Goal: Transaction & Acquisition: Book appointment/travel/reservation

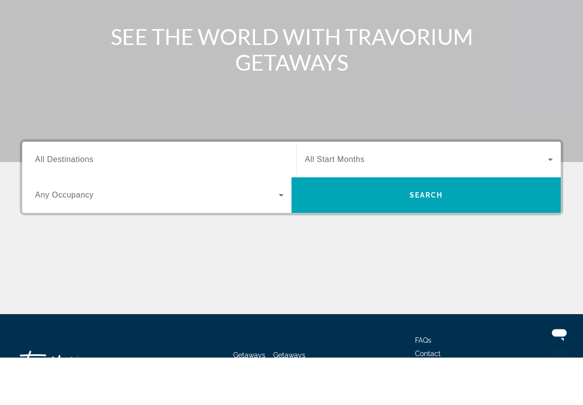
click at [117, 202] on input "Destination All Destinations" at bounding box center [159, 208] width 248 height 12
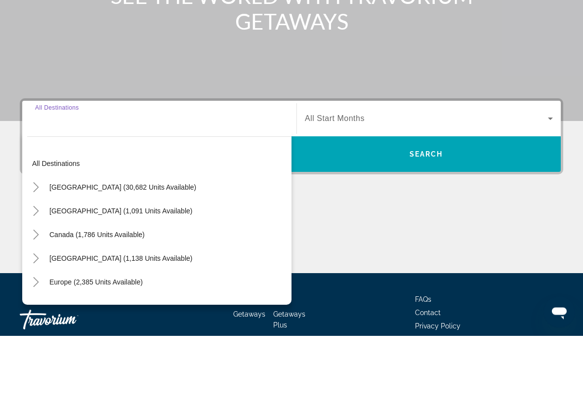
scroll to position [164, 0]
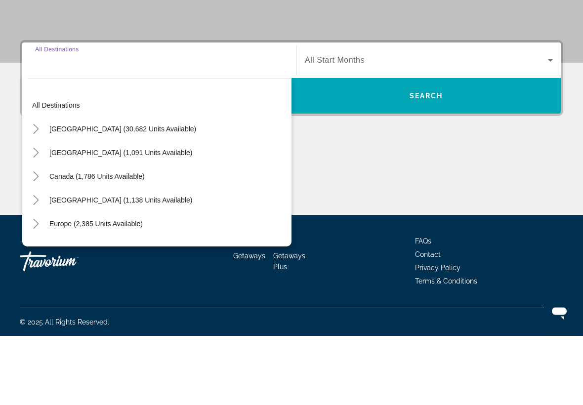
click at [150, 195] on span "[GEOGRAPHIC_DATA] (30,682 units available)" at bounding box center [122, 199] width 147 height 8
type input "**********"
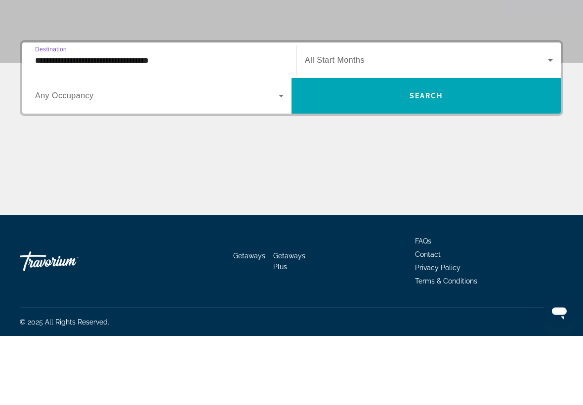
scroll to position [164, 0]
click at [187, 159] on span "Search widget" at bounding box center [156, 165] width 243 height 12
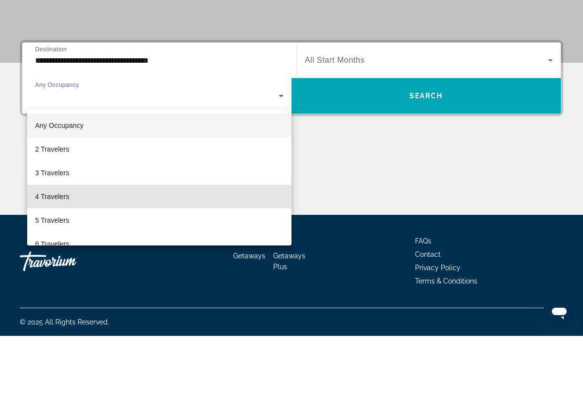
click at [69, 260] on span "4 Travelers" at bounding box center [52, 266] width 34 height 12
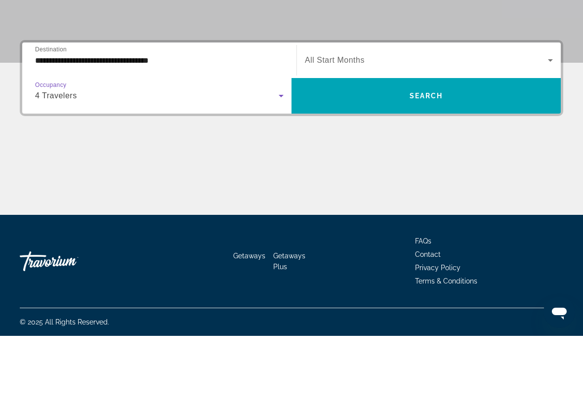
click at [91, 159] on div "4 Travelers" at bounding box center [156, 165] width 243 height 12
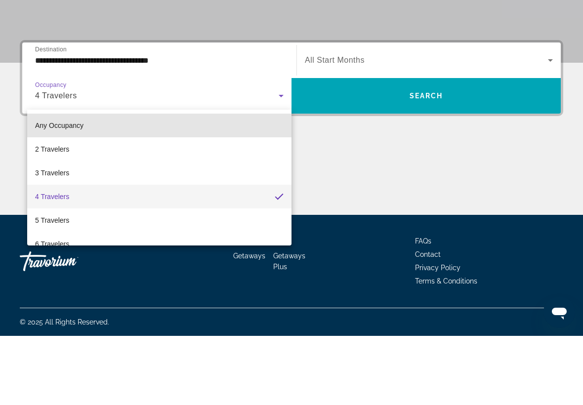
click at [87, 183] on mat-option "Any Occupancy" at bounding box center [159, 195] width 264 height 24
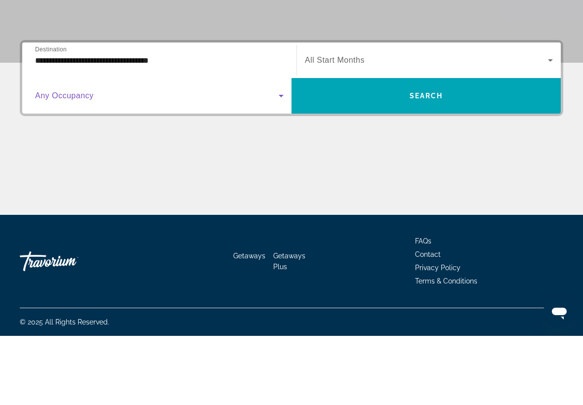
click at [371, 123] on span "Search widget" at bounding box center [426, 129] width 243 height 12
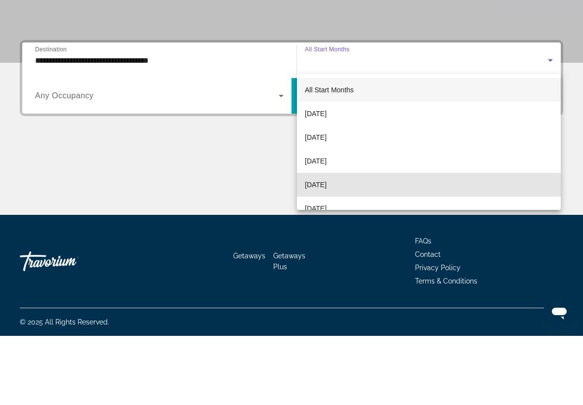
click at [326, 248] on span "[DATE]" at bounding box center [316, 254] width 22 height 12
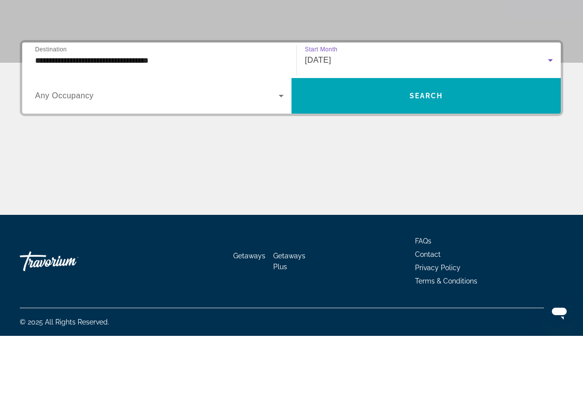
click at [444, 153] on span "Search widget" at bounding box center [425, 165] width 269 height 24
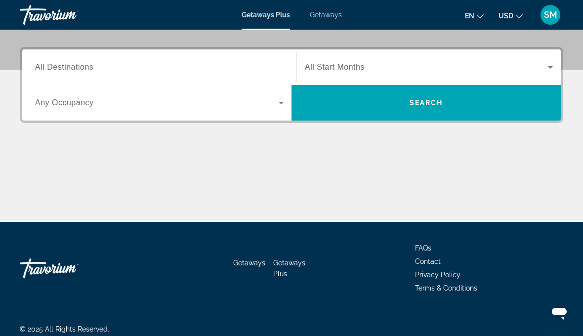
scroll to position [224, 0]
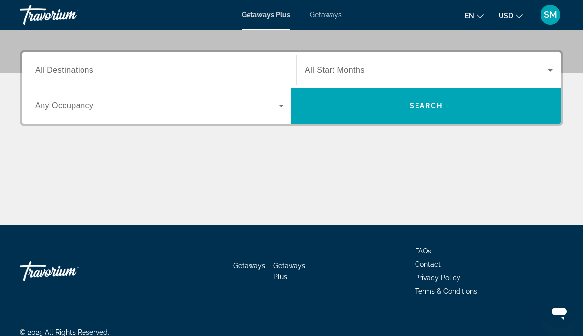
click at [93, 66] on span "All Destinations" at bounding box center [64, 70] width 58 height 8
click at [93, 66] on input "Destination All Destinations" at bounding box center [159, 71] width 248 height 12
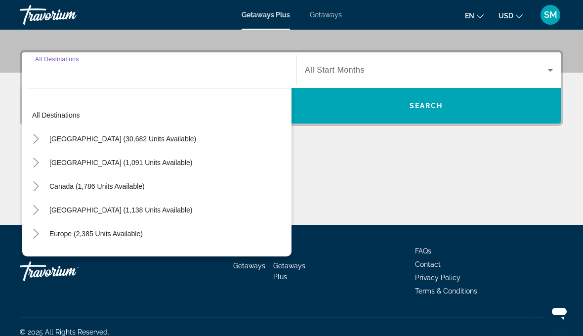
scroll to position [234, 0]
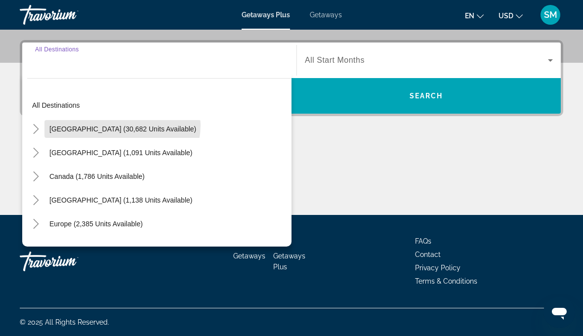
click at [122, 125] on span "[GEOGRAPHIC_DATA] (30,682 units available)" at bounding box center [122, 129] width 147 height 8
type input "**********"
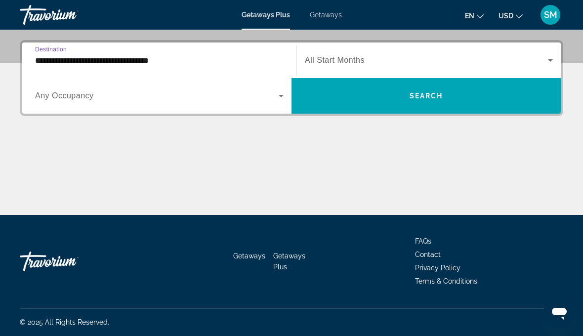
click at [179, 91] on span "Search widget" at bounding box center [156, 96] width 243 height 12
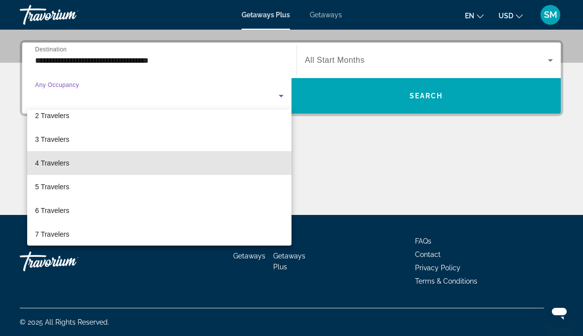
scroll to position [47, 0]
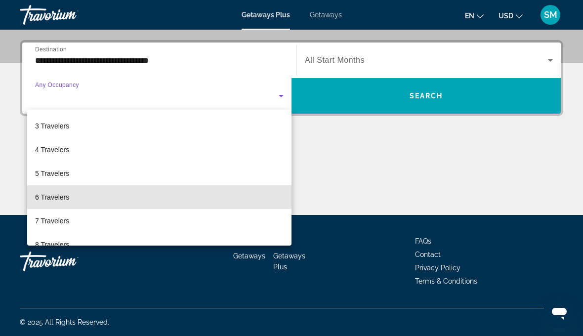
click at [88, 193] on mat-option "6 Travelers" at bounding box center [159, 197] width 264 height 24
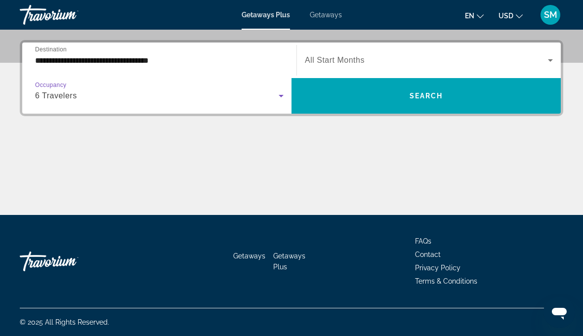
click at [432, 55] on span "Search widget" at bounding box center [426, 60] width 243 height 12
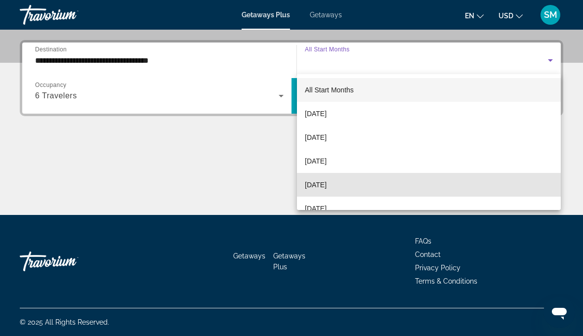
click at [326, 184] on span "[DATE]" at bounding box center [316, 185] width 22 height 12
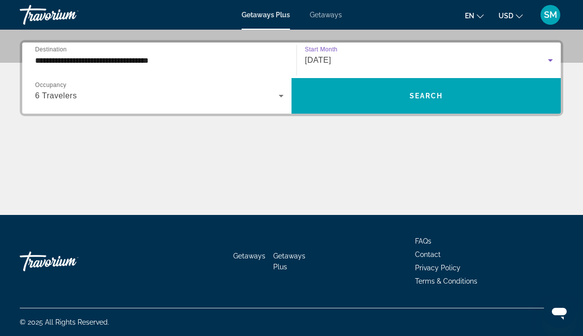
click at [440, 104] on span "Search widget" at bounding box center [425, 96] width 269 height 24
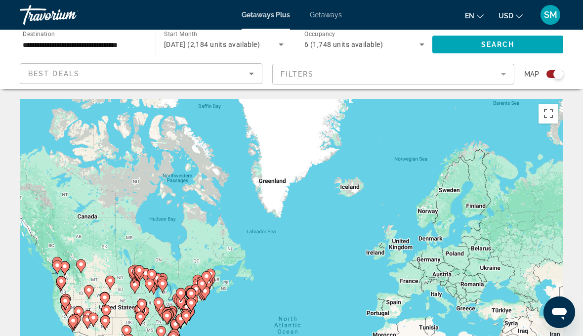
click at [527, 73] on span "Map" at bounding box center [531, 74] width 15 height 14
click at [532, 72] on span "Map" at bounding box center [531, 74] width 15 height 14
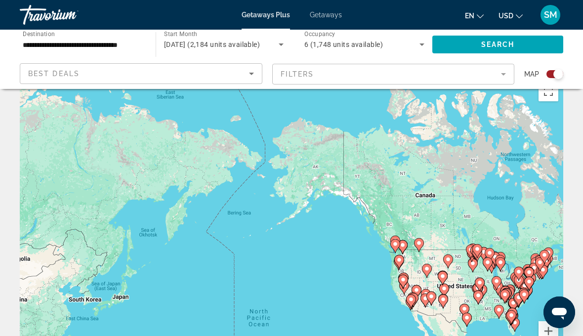
scroll to position [19, 0]
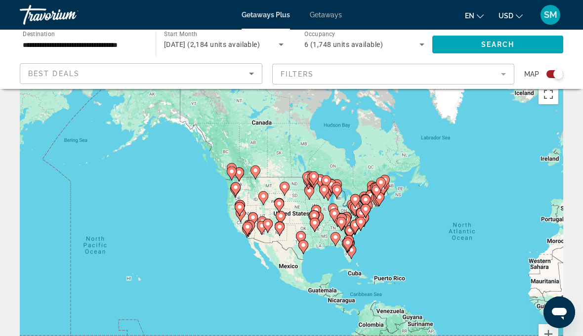
click at [130, 283] on div "To activate drag with keyboard, press Alt + Enter. Once in keyboard drag state,…" at bounding box center [291, 227] width 543 height 296
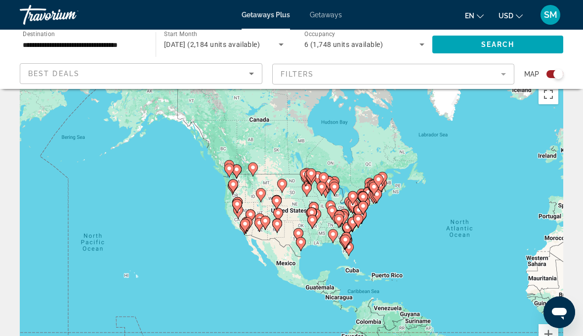
scroll to position [0, 0]
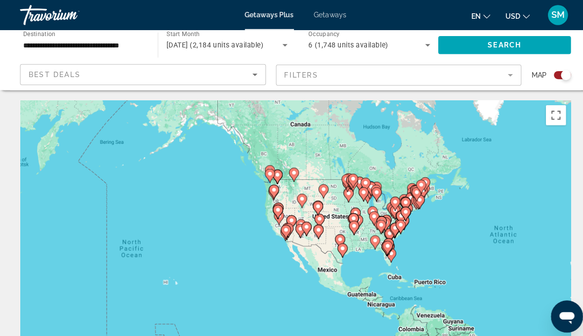
click at [165, 284] on div "To activate drag with keyboard, press Alt + Enter. Once in keyboard drag state,…" at bounding box center [291, 247] width 543 height 296
click at [169, 279] on div "To activate drag with keyboard, press Alt + Enter. Once in keyboard drag state,…" at bounding box center [291, 247] width 543 height 296
click at [176, 279] on div "To activate drag with keyboard, press Alt + Enter. Once in keyboard drag state,…" at bounding box center [291, 247] width 543 height 296
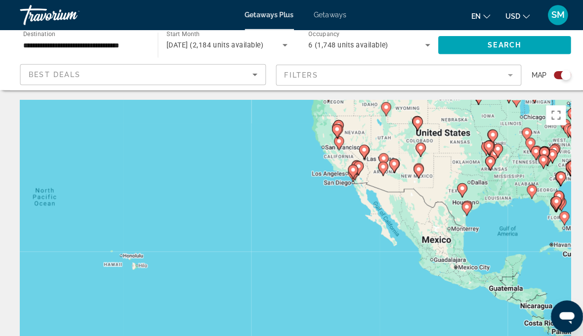
click at [120, 258] on div "To activate drag with keyboard, press Alt + Enter. Once in keyboard drag state,…" at bounding box center [291, 247] width 543 height 296
click at [122, 268] on div "To activate drag with keyboard, press Alt + Enter. Once in keyboard drag state,…" at bounding box center [291, 247] width 543 height 296
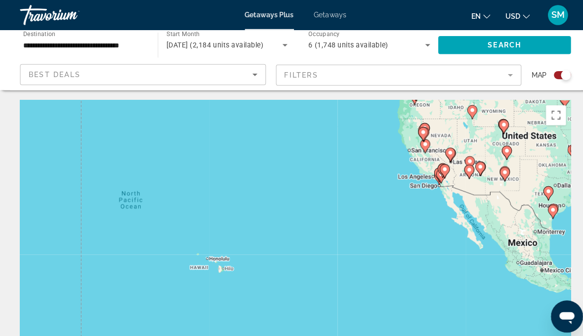
click at [218, 264] on div "To activate drag with keyboard, press Alt + Enter. Once in keyboard drag state,…" at bounding box center [291, 247] width 543 height 296
click at [208, 257] on div "To activate drag with keyboard, press Alt + Enter. Once in keyboard drag state,…" at bounding box center [291, 247] width 543 height 296
click at [208, 256] on div "To activate drag with keyboard, press Alt + Enter. Once in keyboard drag state,…" at bounding box center [291, 247] width 543 height 296
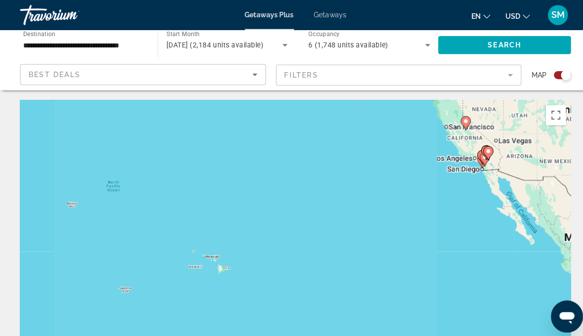
click at [217, 262] on div "To activate drag with keyboard, press Alt + Enter. Once in keyboard drag state,…" at bounding box center [291, 247] width 543 height 296
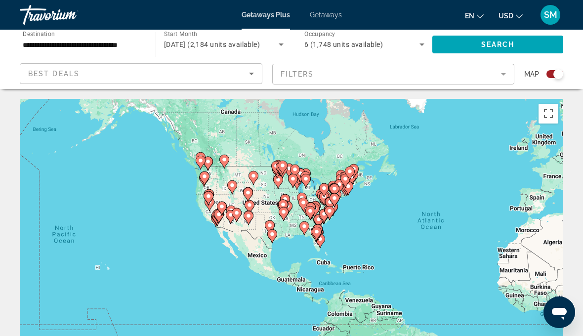
click at [110, 267] on div "To activate drag with keyboard, press Alt + Enter. Once in keyboard drag state,…" at bounding box center [291, 247] width 543 height 296
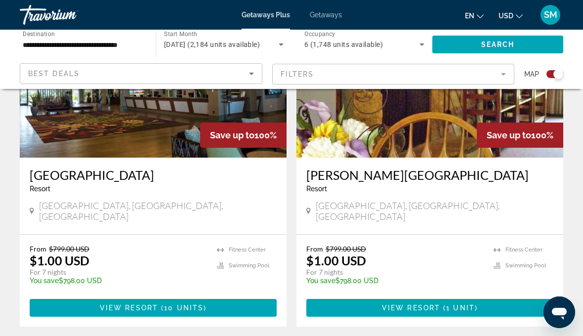
scroll to position [1475, 0]
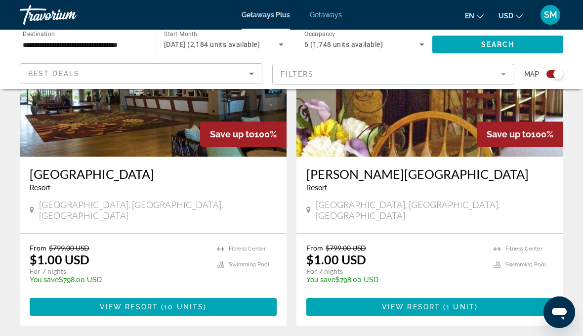
click at [252, 72] on icon "Sort by" at bounding box center [251, 74] width 12 height 12
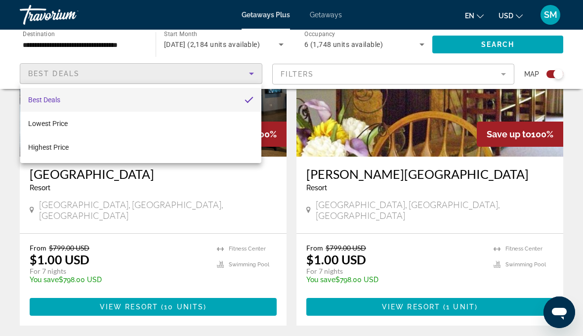
click at [252, 76] on div at bounding box center [291, 168] width 583 height 336
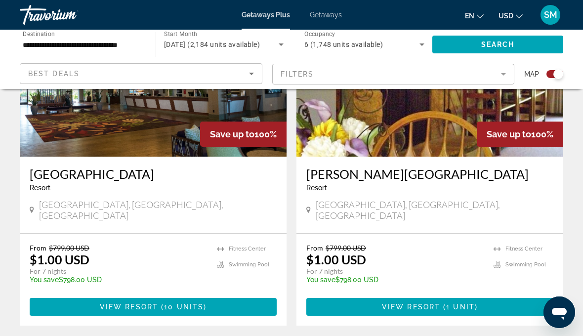
click at [444, 66] on mat-form-field "Filters" at bounding box center [393, 74] width 242 height 21
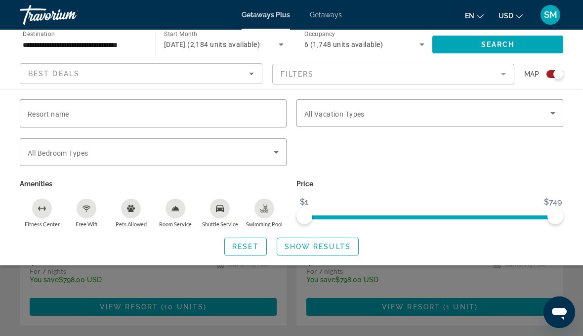
click at [278, 153] on icon "Search widget" at bounding box center [276, 152] width 12 height 12
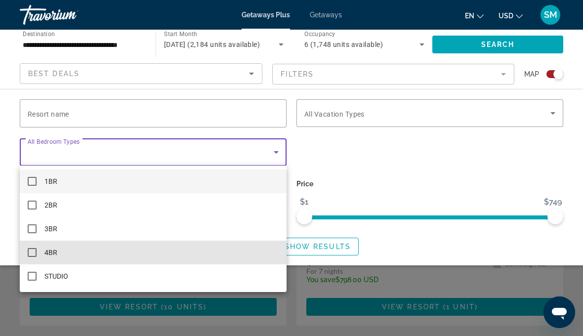
click at [33, 254] on mat-pseudo-checkbox at bounding box center [32, 252] width 9 height 9
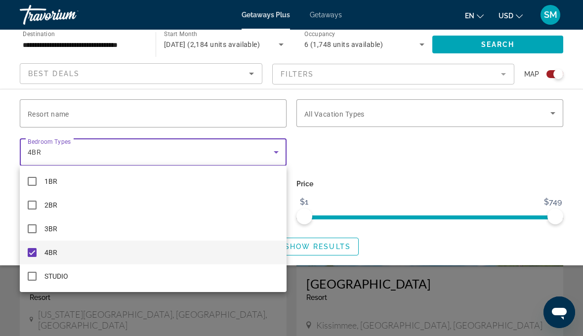
scroll to position [1712, 0]
click at [328, 248] on div at bounding box center [291, 168] width 583 height 336
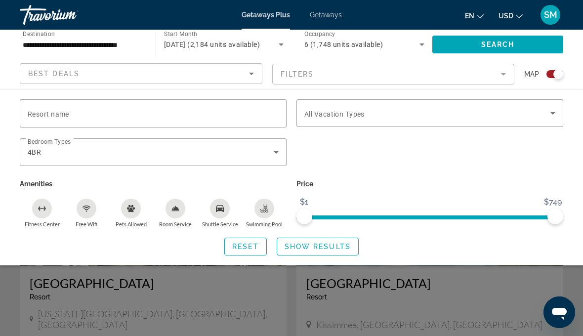
click at [316, 251] on span "Search widget" at bounding box center [317, 247] width 81 height 24
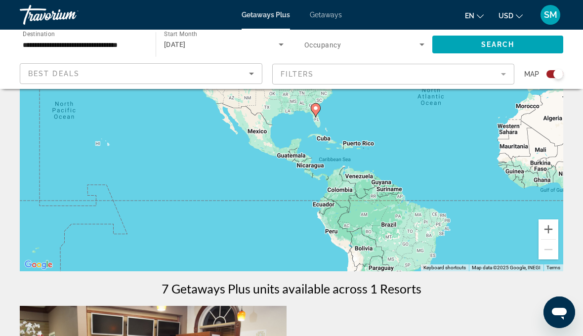
scroll to position [123, 0]
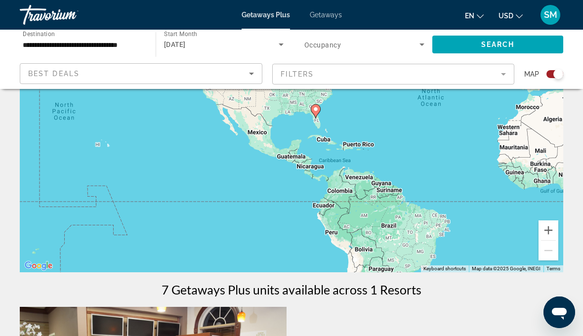
click at [249, 71] on icon "Sort by" at bounding box center [251, 74] width 12 height 12
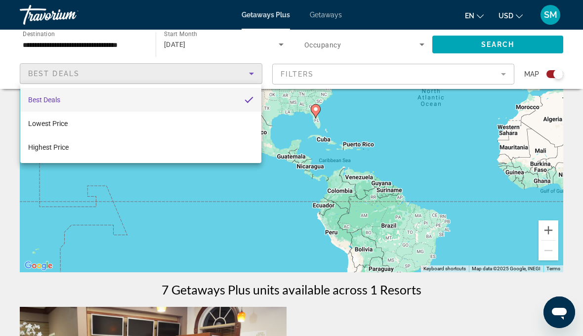
click at [357, 66] on div at bounding box center [291, 168] width 583 height 336
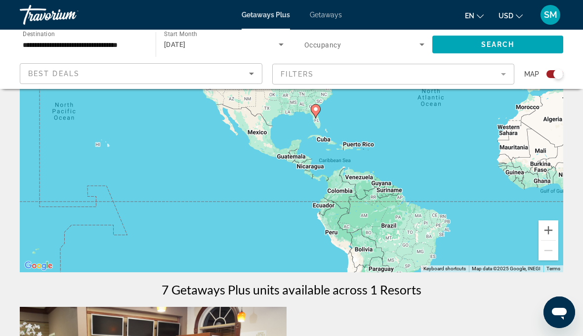
click at [365, 70] on mat-form-field "Filters" at bounding box center [393, 74] width 242 height 21
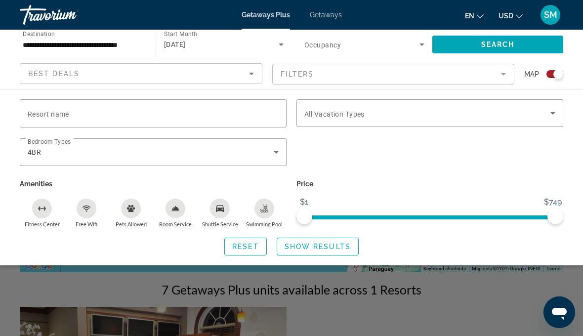
click at [270, 153] on div "4BR" at bounding box center [151, 152] width 246 height 12
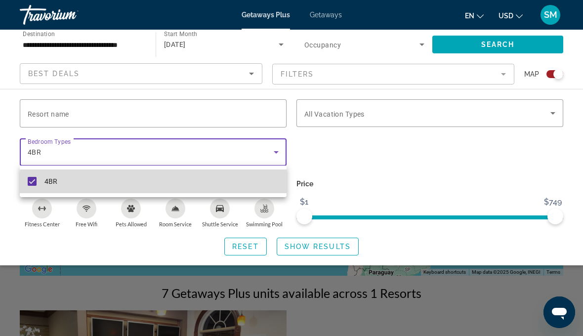
scroll to position [107, 0]
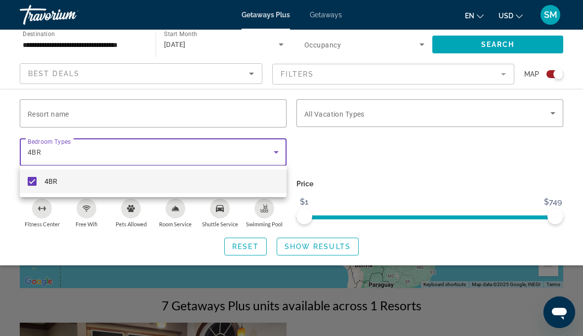
click at [284, 147] on div at bounding box center [291, 168] width 583 height 336
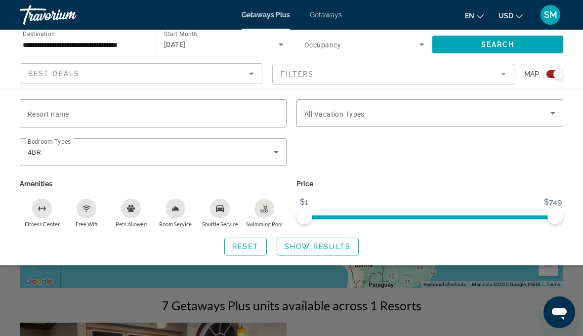
click at [273, 151] on icon "Search widget" at bounding box center [276, 152] width 12 height 12
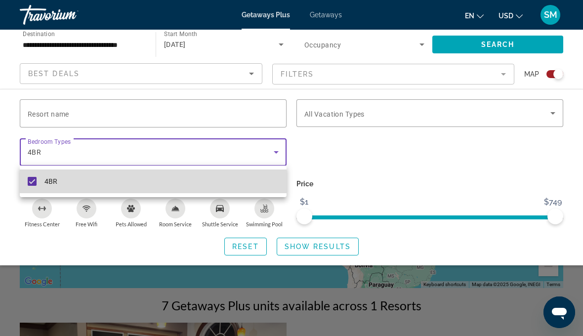
click at [36, 177] on mat-pseudo-checkbox at bounding box center [32, 181] width 9 height 9
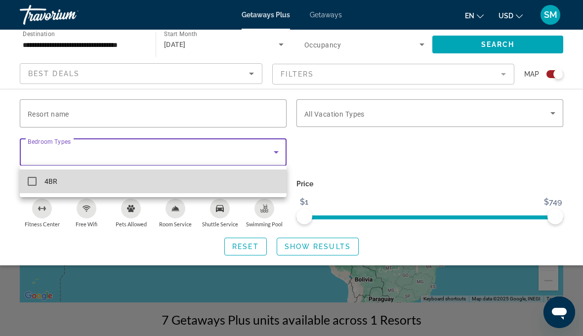
scroll to position [92, 0]
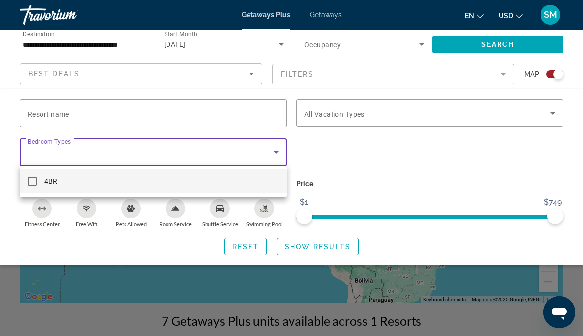
click at [255, 243] on div at bounding box center [291, 168] width 583 height 336
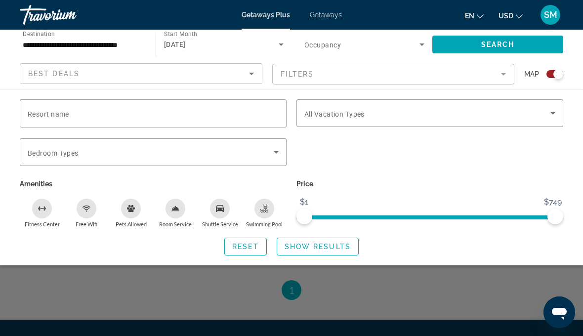
scroll to position [497, 0]
click at [317, 244] on span "Show Results" at bounding box center [317, 246] width 66 height 8
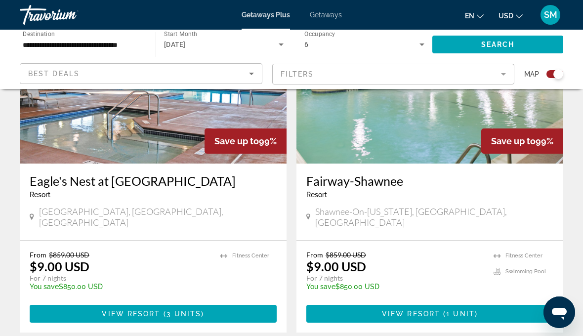
scroll to position [2199, 0]
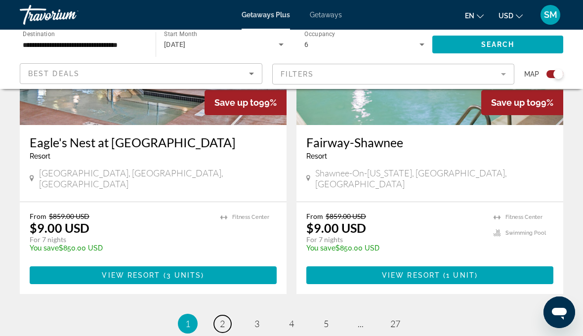
click at [228, 315] on link "page 2" at bounding box center [222, 323] width 17 height 17
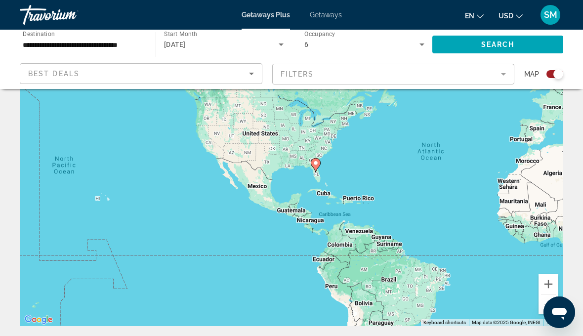
click at [95, 202] on div "To activate drag with keyboard, press Alt + Enter. Once in keyboard drag state,…" at bounding box center [291, 178] width 543 height 296
click at [103, 194] on div "To activate drag with keyboard, press Alt + Enter. Once in keyboard drag state,…" at bounding box center [291, 178] width 543 height 296
click at [109, 198] on div "To activate drag with keyboard, press Alt + Enter. Once in keyboard drag state,…" at bounding box center [291, 178] width 543 height 296
click at [97, 195] on div "To activate drag with keyboard, press Alt + Enter. Once in keyboard drag state,…" at bounding box center [291, 178] width 543 height 296
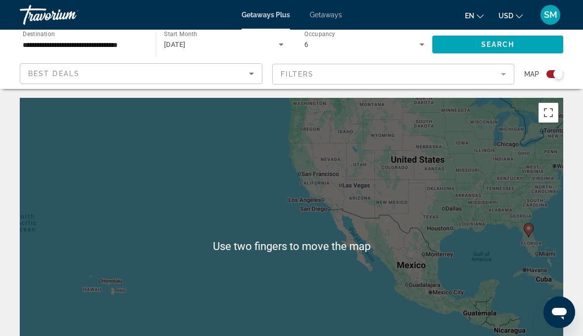
scroll to position [0, 0]
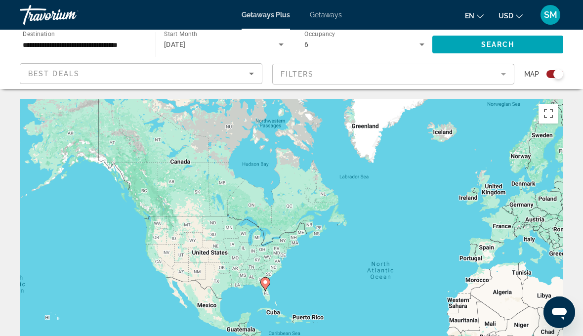
click at [215, 259] on div "To activate drag with keyboard, press Alt + Enter. Once in keyboard drag state,…" at bounding box center [291, 247] width 543 height 296
click at [311, 49] on div "6" at bounding box center [361, 45] width 115 height 12
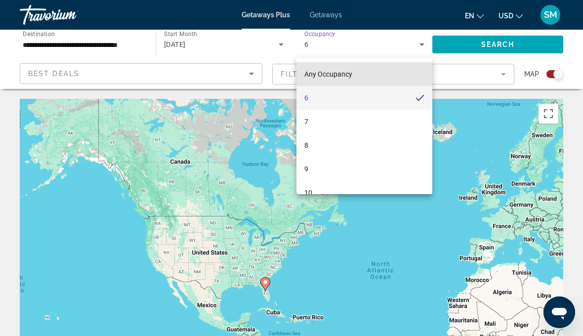
click at [341, 73] on span "Any Occupancy" at bounding box center [328, 74] width 48 height 8
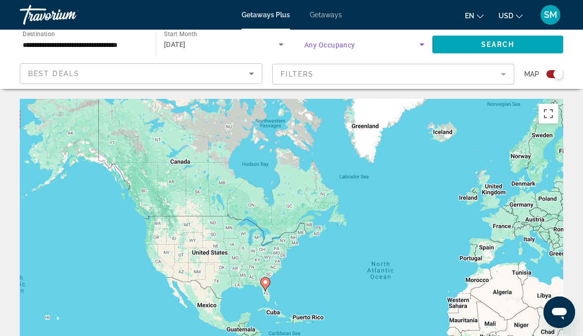
click at [318, 18] on span "Getaways" at bounding box center [326, 15] width 32 height 8
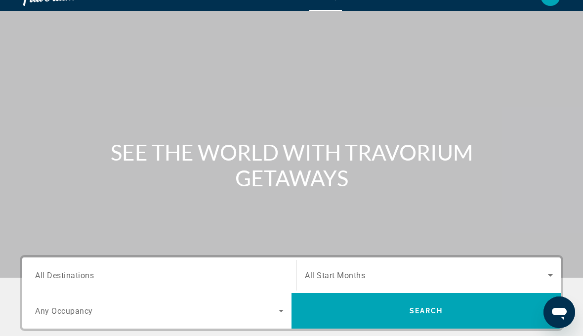
click at [61, 274] on span "All Destinations" at bounding box center [64, 274] width 59 height 9
click at [61, 274] on input "Destination All Destinations" at bounding box center [159, 276] width 248 height 12
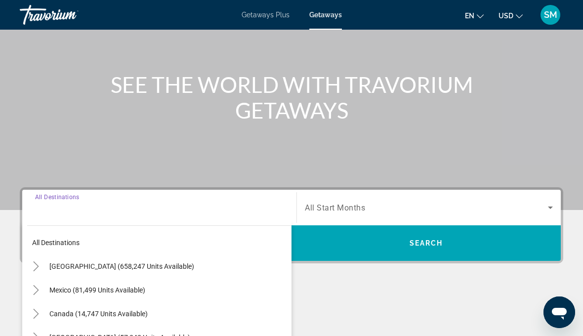
scroll to position [192, 0]
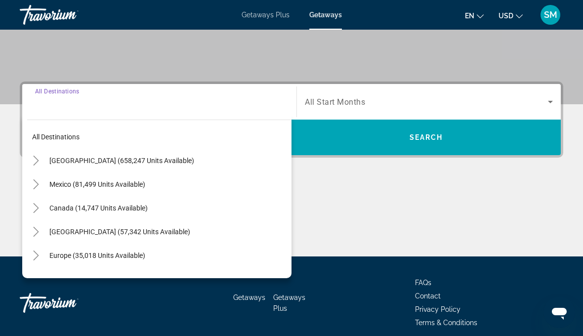
click at [68, 152] on span "Search widget" at bounding box center [167, 161] width 247 height 24
type input "**********"
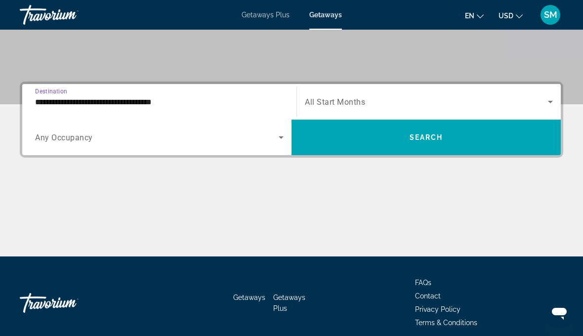
click at [355, 103] on span "All Start Months" at bounding box center [335, 101] width 60 height 9
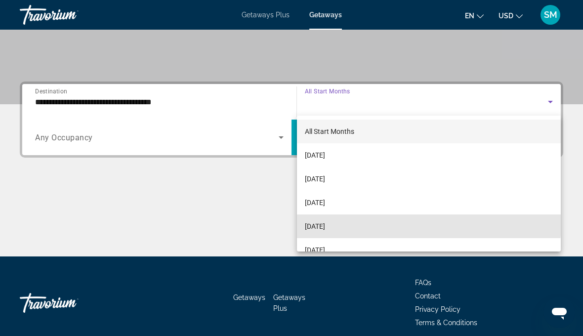
click at [325, 221] on span "[DATE]" at bounding box center [315, 226] width 20 height 12
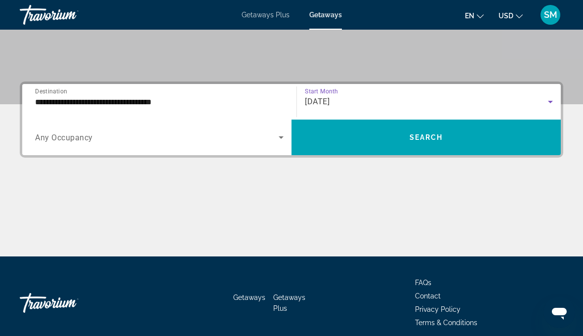
click at [417, 154] on span "Search widget" at bounding box center [425, 137] width 269 height 36
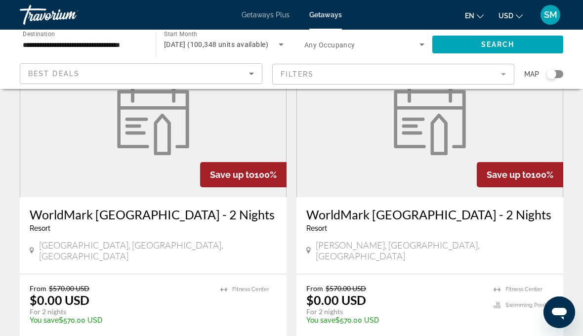
scroll to position [1863, 0]
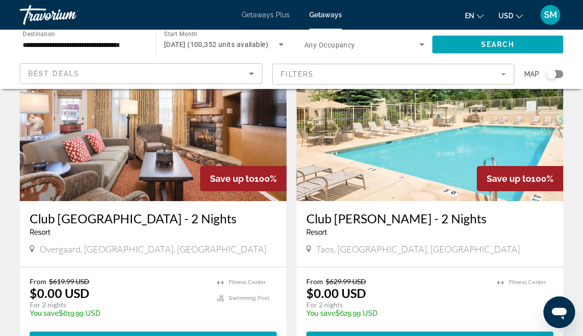
scroll to position [81, 0]
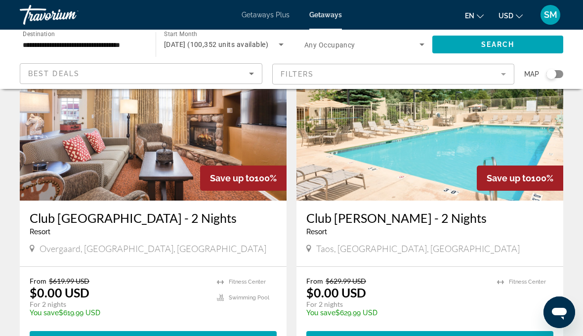
click at [263, 19] on span "Getaways Plus" at bounding box center [265, 15] width 48 height 8
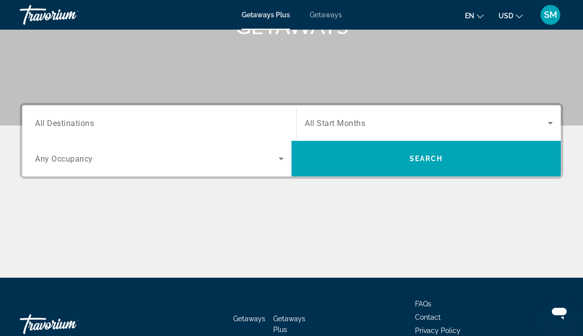
click at [78, 117] on input "Destination All Destinations" at bounding box center [159, 123] width 248 height 12
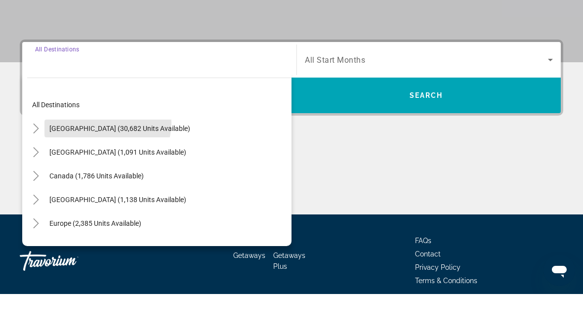
scroll to position [234, 0]
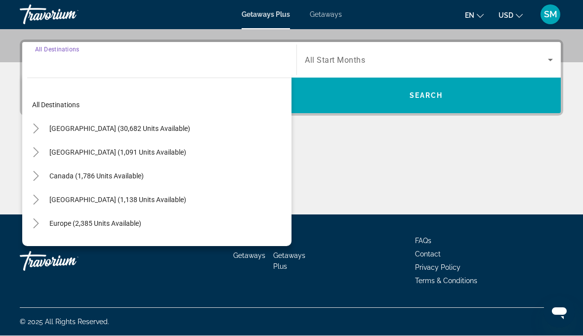
click at [323, 50] on div "Search widget" at bounding box center [429, 60] width 248 height 28
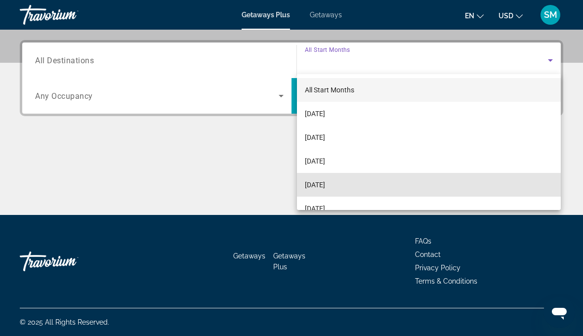
click at [307, 175] on mat-option "[DATE]" at bounding box center [429, 185] width 264 height 24
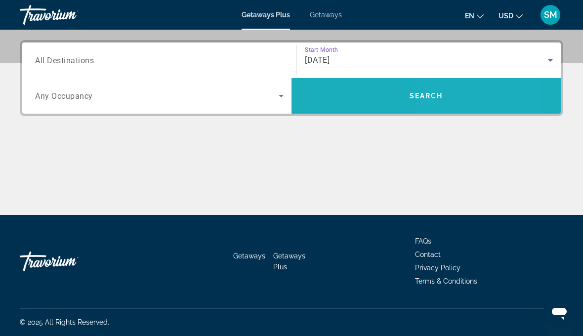
click at [439, 100] on span "Search" at bounding box center [426, 96] width 34 height 8
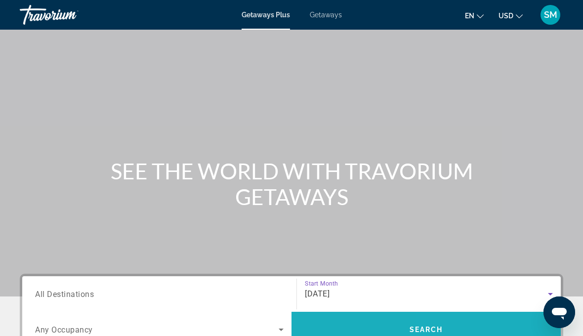
scroll to position [41, 0]
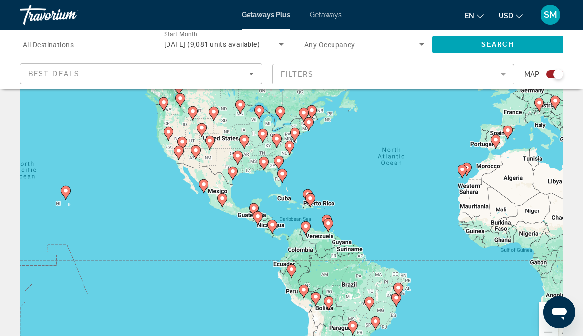
click at [61, 199] on gmp-advanced-marker "Main content" at bounding box center [66, 192] width 10 height 15
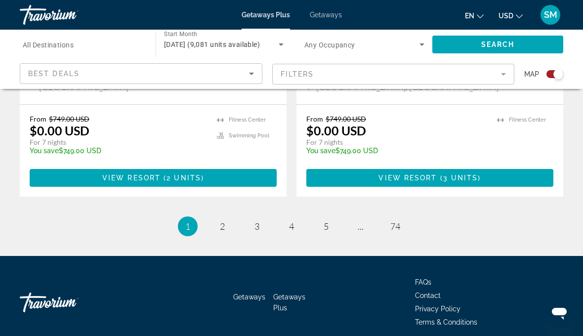
scroll to position [2326, 0]
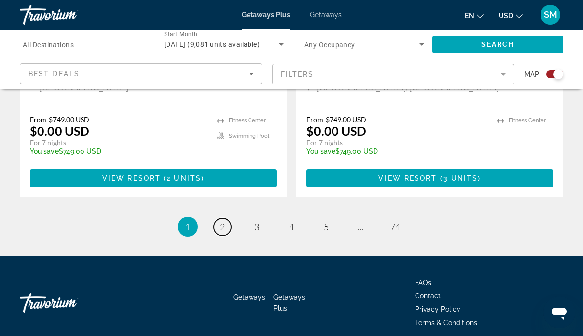
click at [229, 218] on link "page 2" at bounding box center [222, 226] width 17 height 17
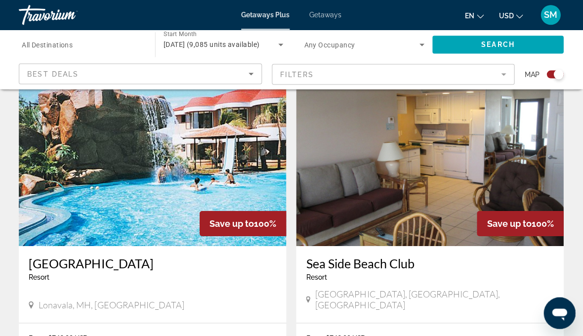
scroll to position [2101, 0]
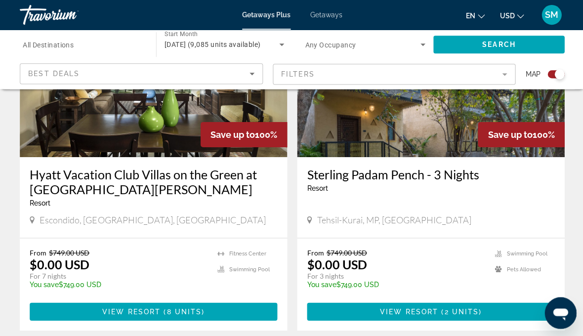
scroll to position [2190, 0]
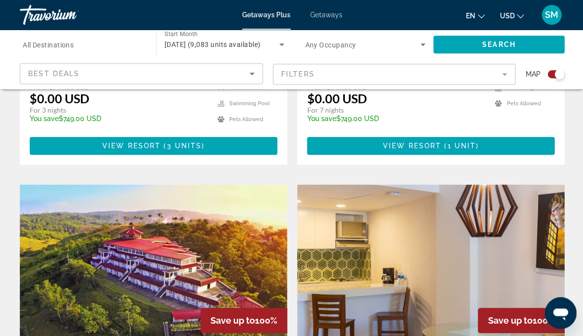
scroll to position [1675, 0]
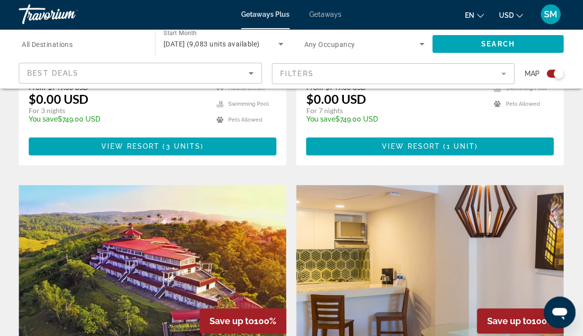
click at [98, 45] on input "Destination All Destinations" at bounding box center [83, 45] width 120 height 12
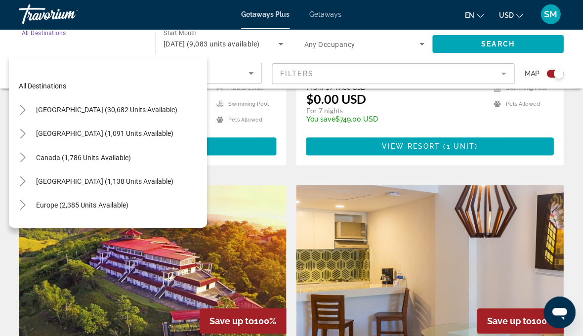
click at [104, 109] on span "[GEOGRAPHIC_DATA] (30,682 units available)" at bounding box center [107, 110] width 141 height 8
type input "**********"
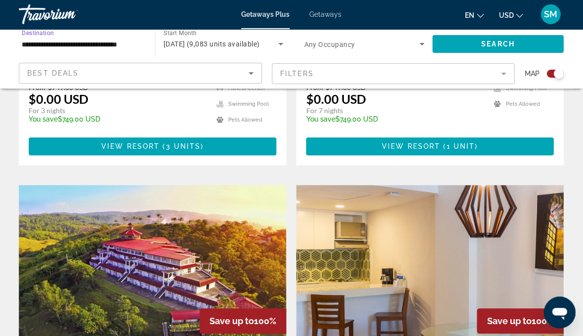
click at [500, 49] on span "Search widget" at bounding box center [497, 45] width 131 height 24
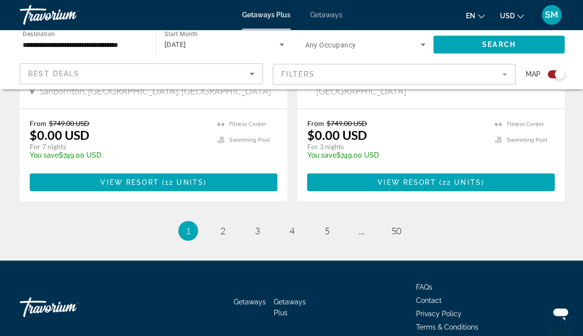
scroll to position [2341, 0]
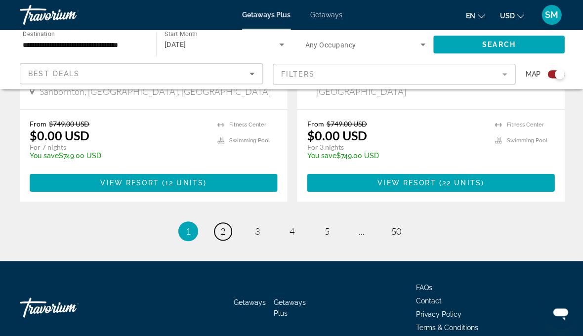
click at [220, 225] on span "2" at bounding box center [222, 230] width 5 height 11
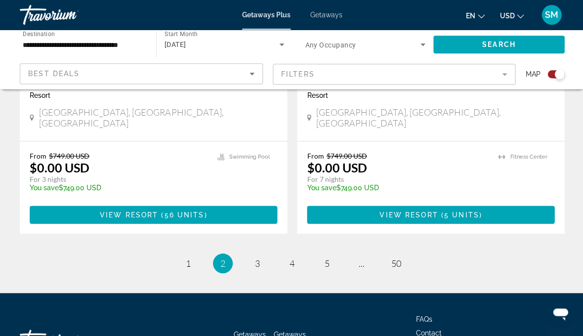
scroll to position [2284, 0]
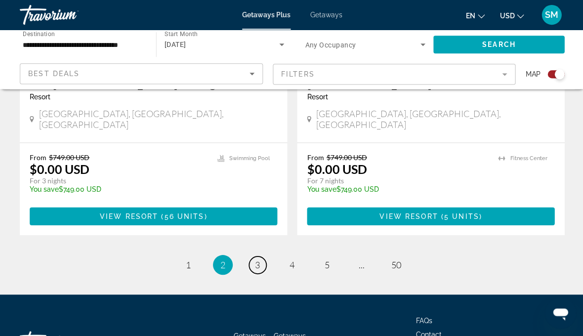
click at [256, 259] on span "3" at bounding box center [256, 264] width 5 height 11
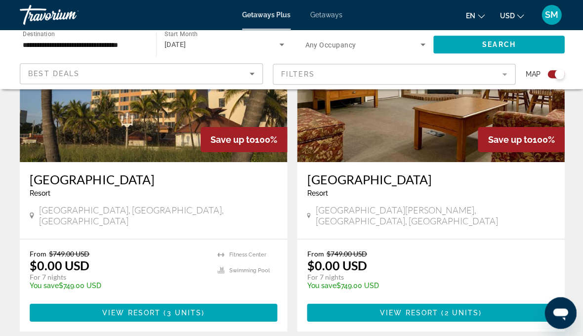
scroll to position [2195, 0]
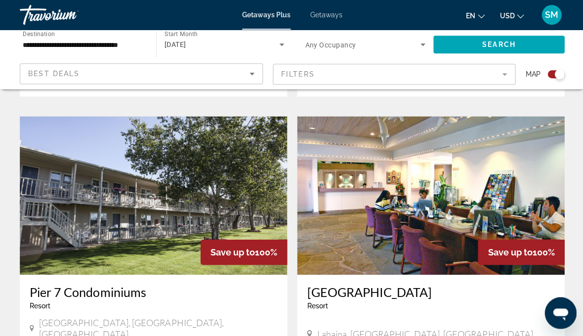
scroll to position [1708, 0]
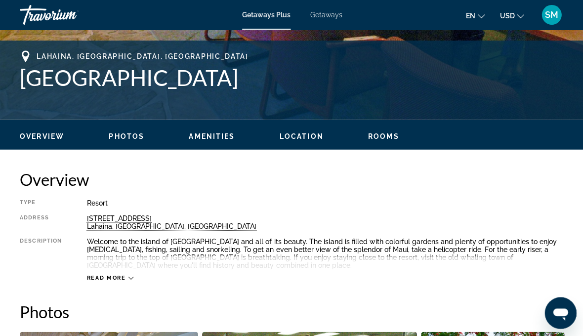
scroll to position [384, 0]
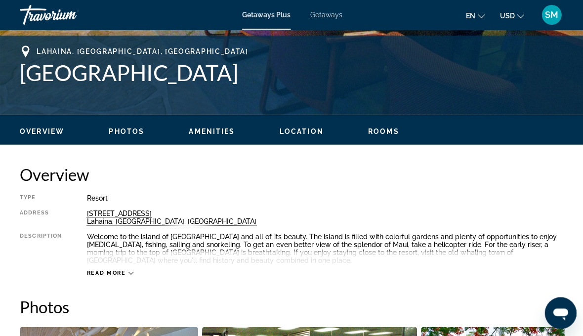
click at [100, 274] on span "Read more" at bounding box center [105, 272] width 39 height 6
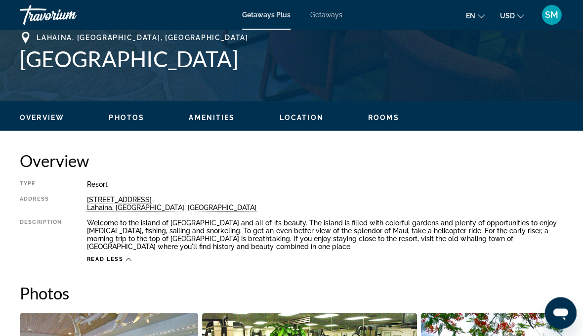
scroll to position [411, 0]
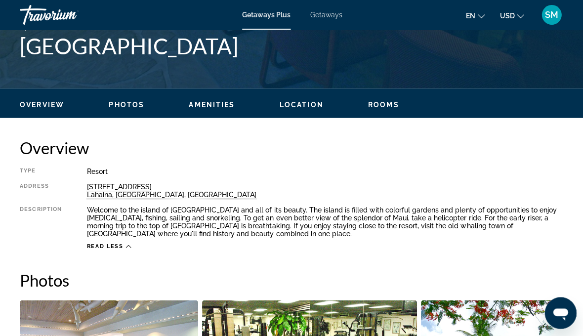
click at [128, 106] on span "Photos" at bounding box center [127, 104] width 36 height 8
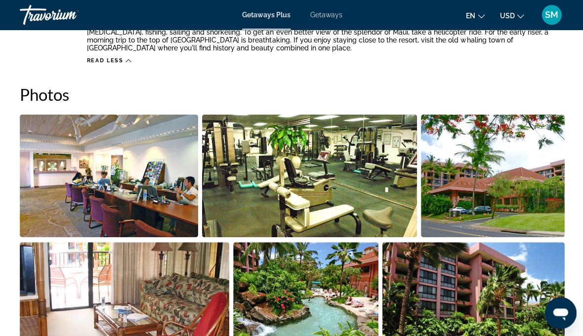
scroll to position [621, 0]
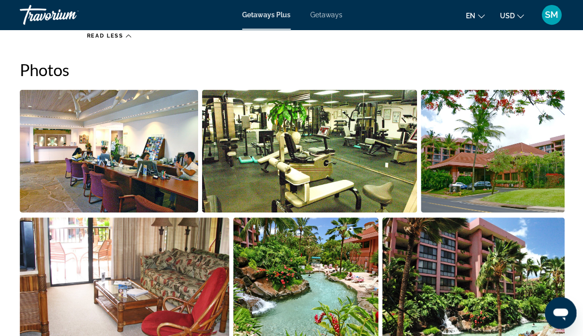
click at [333, 281] on img "Open full-screen image slider" at bounding box center [305, 278] width 145 height 122
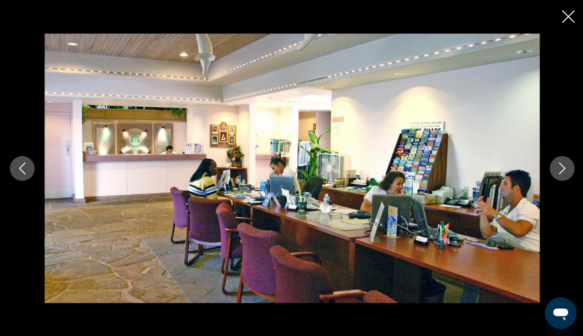
scroll to position [620, 0]
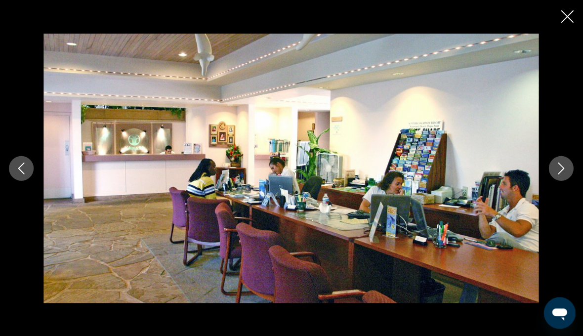
click at [560, 180] on button "Next image" at bounding box center [560, 168] width 25 height 25
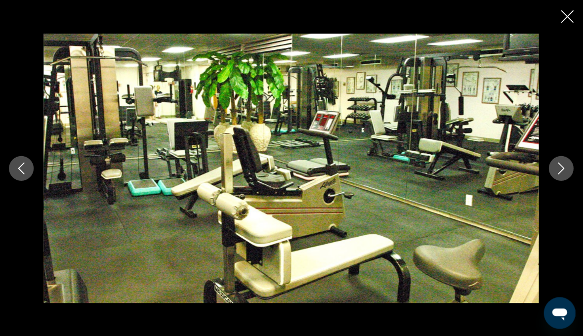
click at [567, 180] on button "Next image" at bounding box center [560, 168] width 25 height 25
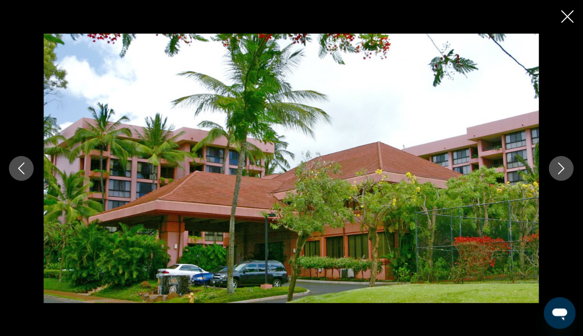
click at [559, 180] on button "Next image" at bounding box center [560, 168] width 25 height 25
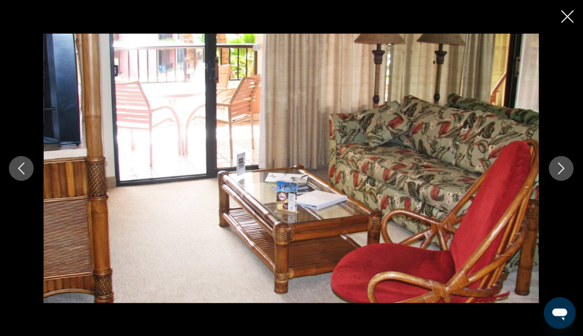
click at [553, 180] on button "Next image" at bounding box center [560, 168] width 25 height 25
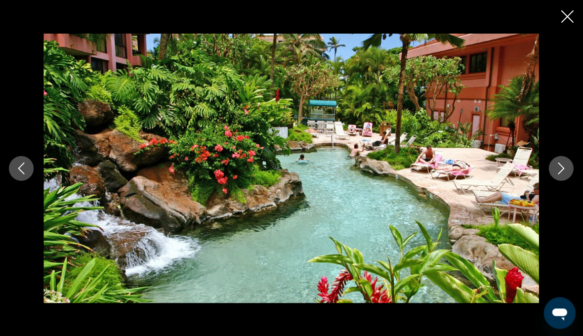
click at [554, 174] on icon "Next image" at bounding box center [560, 168] width 12 height 12
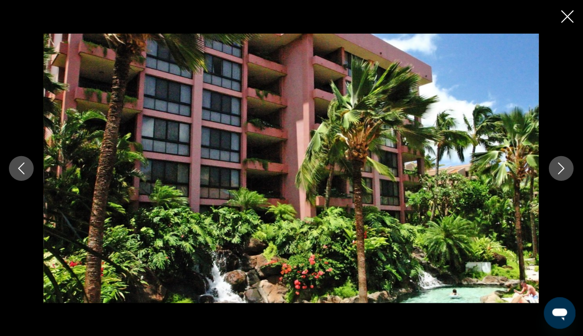
click at [559, 174] on icon "Next image" at bounding box center [560, 168] width 12 height 12
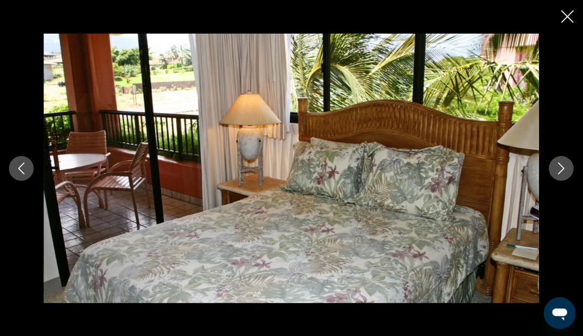
click at [555, 180] on button "Next image" at bounding box center [560, 168] width 25 height 25
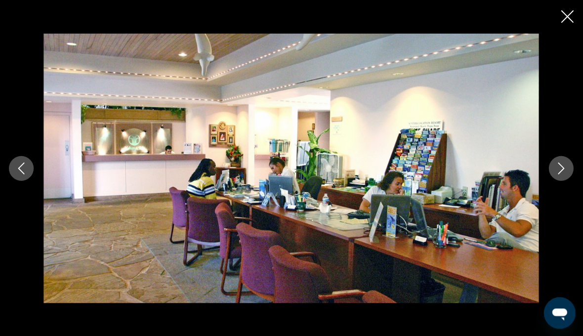
click at [557, 15] on div "prev next" at bounding box center [291, 168] width 583 height 336
click at [568, 16] on icon "Close slideshow" at bounding box center [566, 16] width 12 height 12
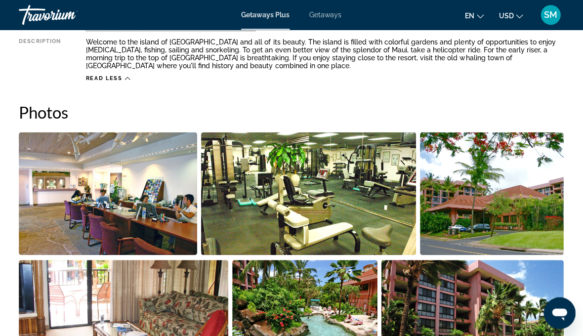
scroll to position [578, 0]
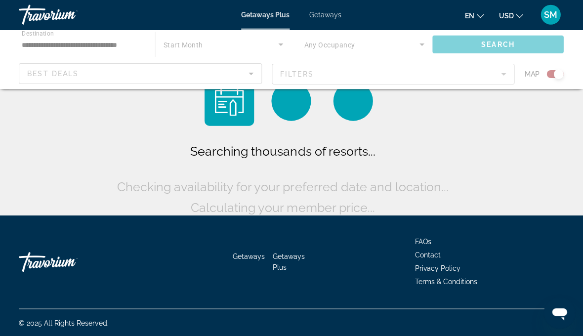
scroll to position [42, 0]
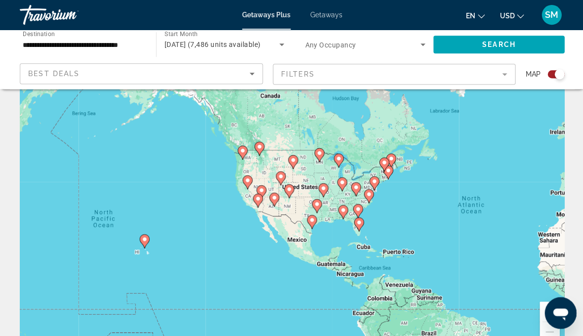
click at [136, 251] on div "To activate drag with keyboard, press Alt + Enter. Once in keyboard drag state,…" at bounding box center [291, 204] width 543 height 296
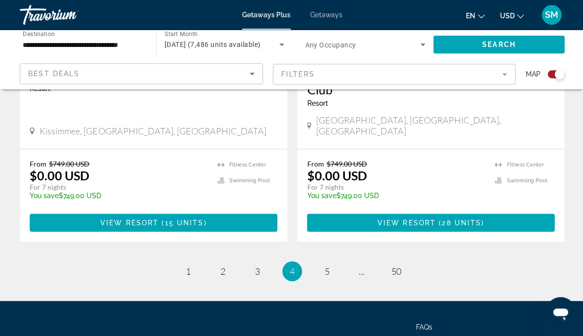
scroll to position [2270, 0]
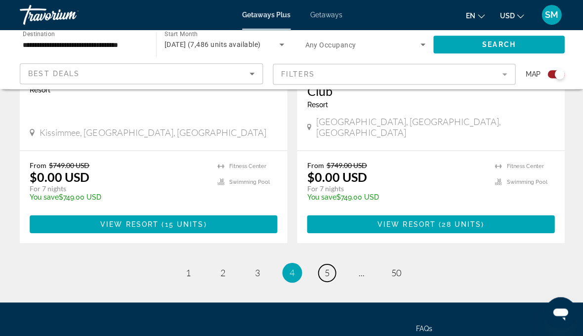
click at [318, 264] on link "page 5" at bounding box center [325, 272] width 17 height 17
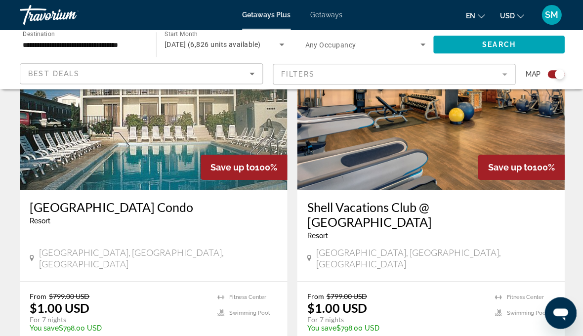
scroll to position [2161, 0]
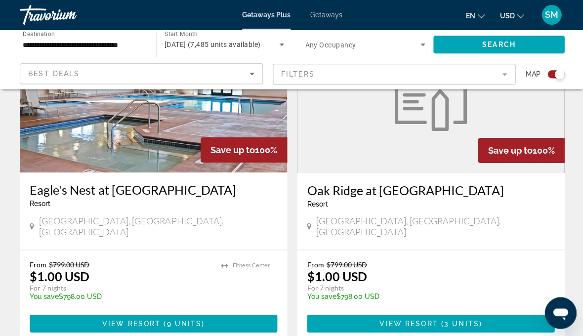
scroll to position [2188, 0]
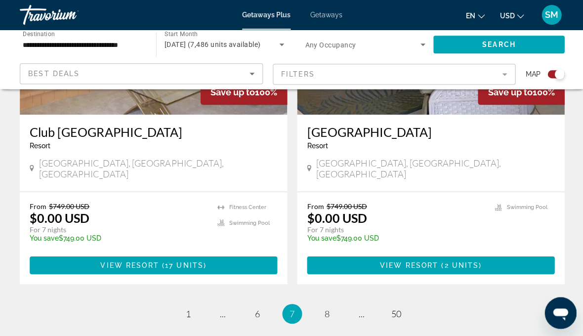
scroll to position [2266, 0]
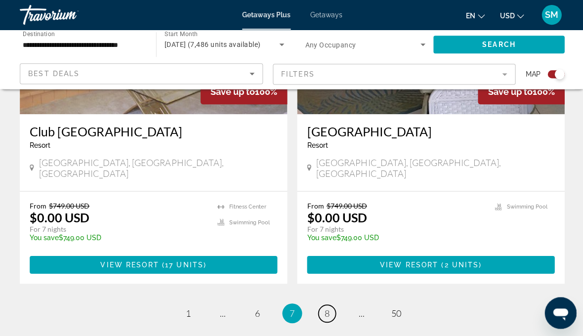
click at [325, 304] on link "page 8" at bounding box center [325, 312] width 17 height 17
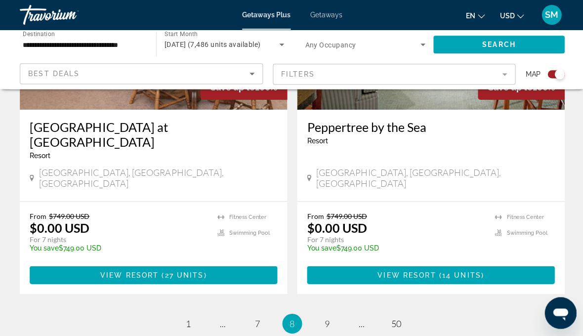
scroll to position [2210, 0]
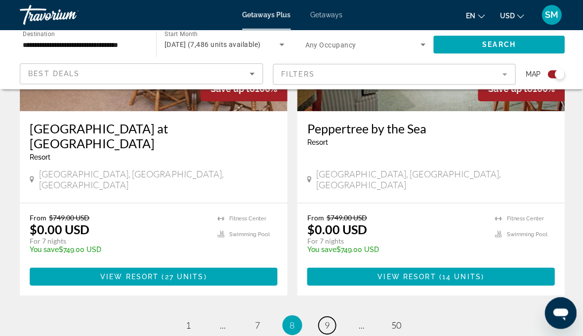
click at [328, 315] on link "page 9" at bounding box center [325, 323] width 17 height 17
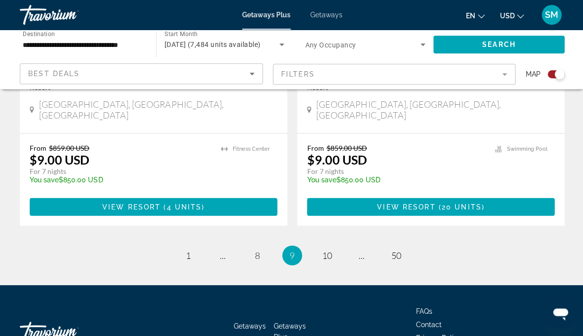
scroll to position [2270, 0]
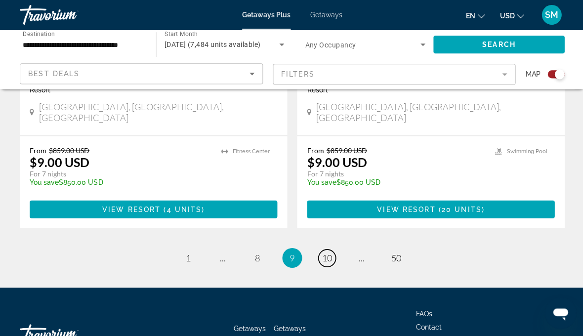
click at [321, 252] on span "10" at bounding box center [326, 257] width 10 height 11
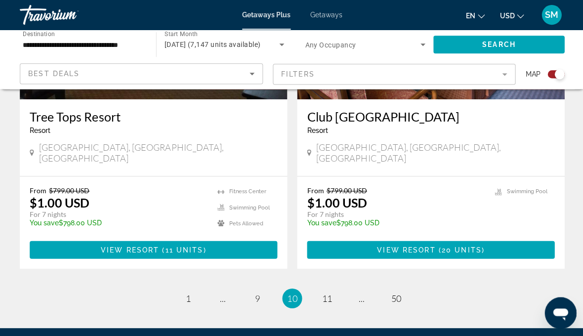
scroll to position [2228, 0]
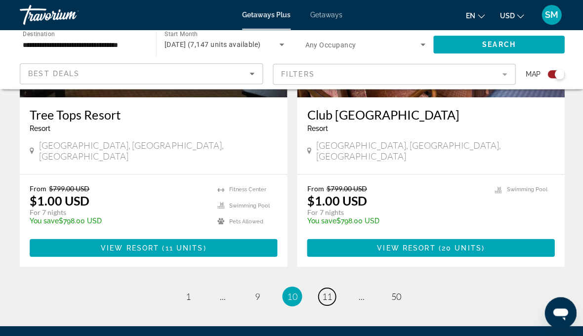
click at [331, 287] on link "page 11" at bounding box center [325, 295] width 17 height 17
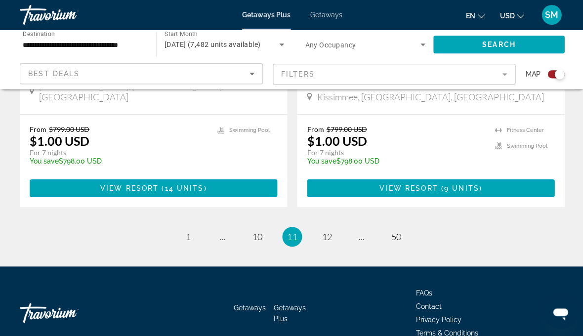
scroll to position [2326, 0]
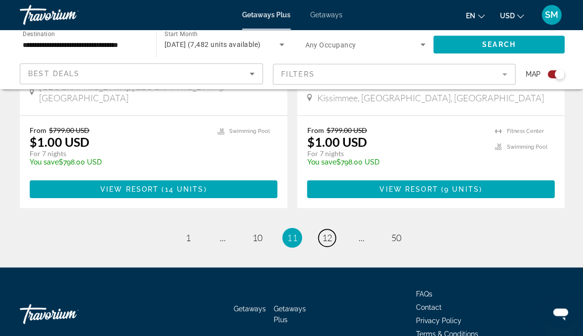
click at [328, 232] on span "12" at bounding box center [326, 237] width 10 height 11
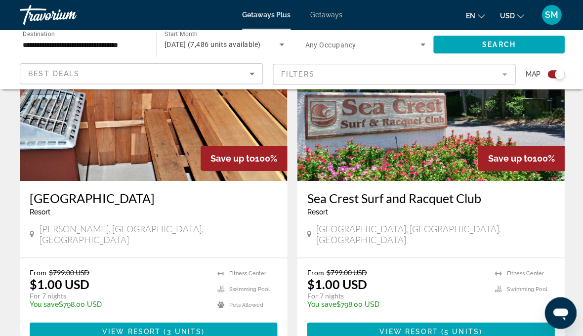
scroll to position [2160, 0]
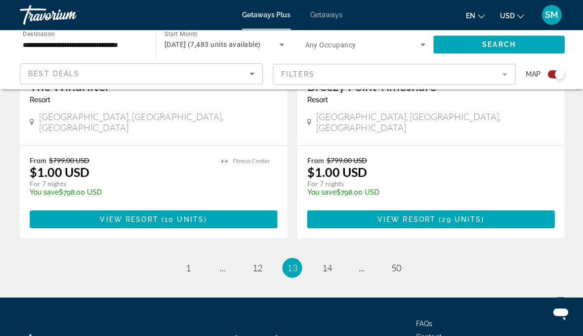
scroll to position [2270, 0]
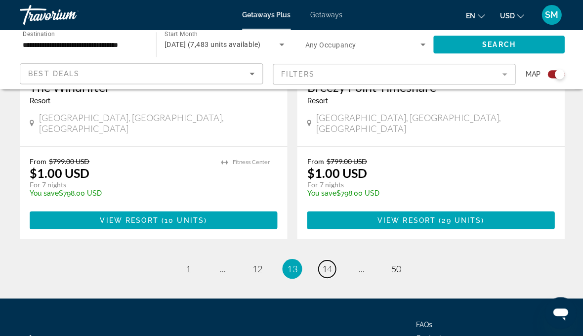
click at [321, 263] on span "14" at bounding box center [326, 268] width 10 height 11
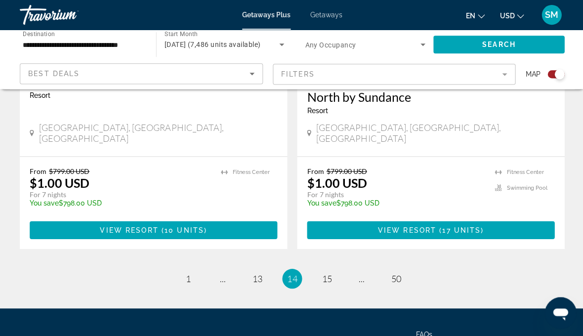
scroll to position [2270, 0]
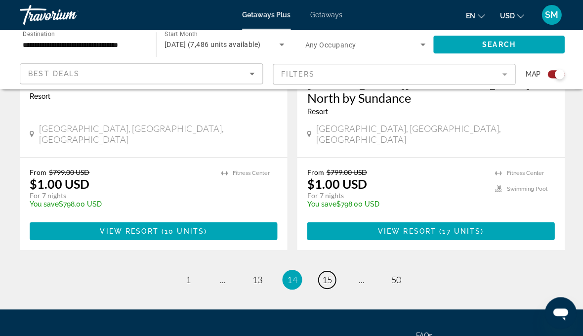
click at [327, 274] on span "15" at bounding box center [326, 279] width 10 height 11
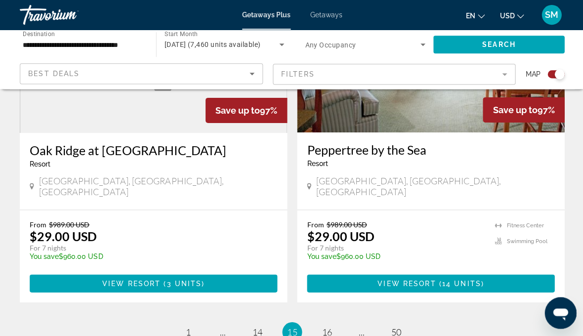
scroll to position [2205, 0]
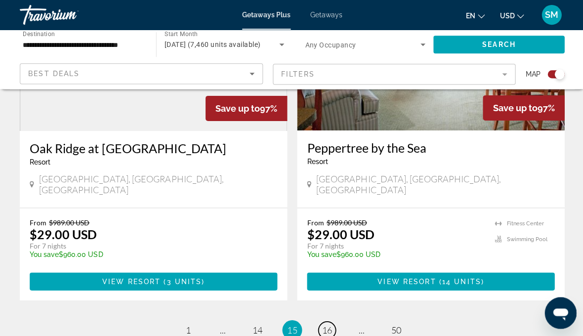
click at [320, 320] on link "page 16" at bounding box center [325, 328] width 17 height 17
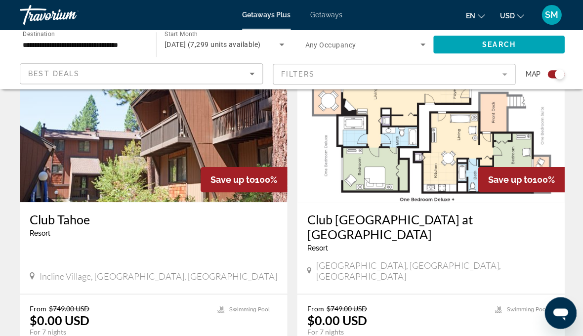
scroll to position [2192, 0]
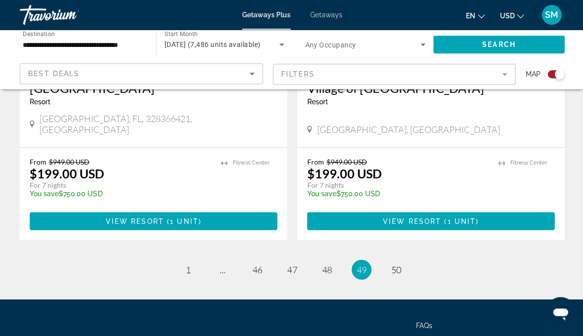
scroll to position [2227, 0]
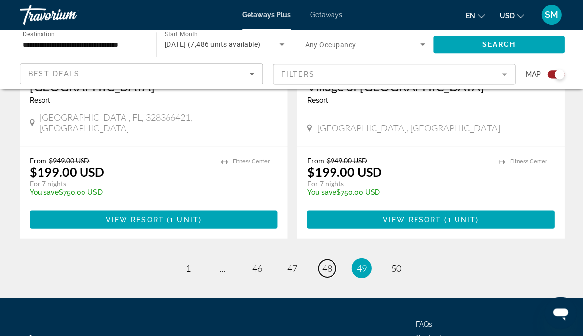
click at [324, 262] on span "48" at bounding box center [326, 267] width 10 height 11
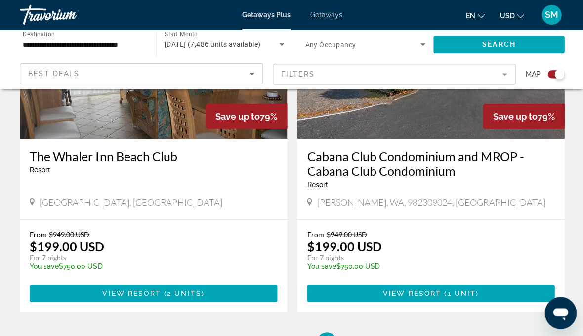
scroll to position [2221, 0]
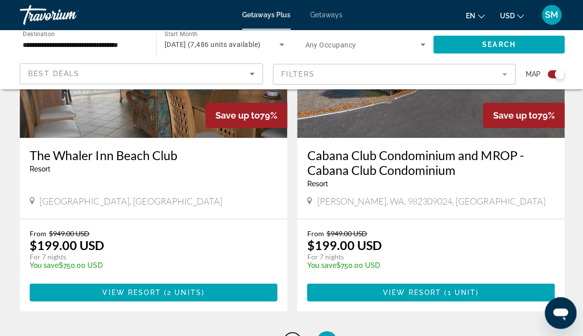
click at [290, 334] on span "47" at bounding box center [291, 339] width 10 height 11
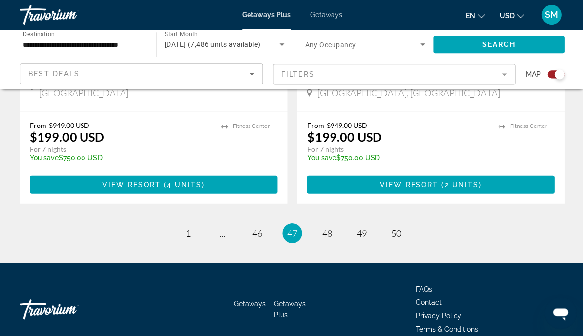
scroll to position [2270, 0]
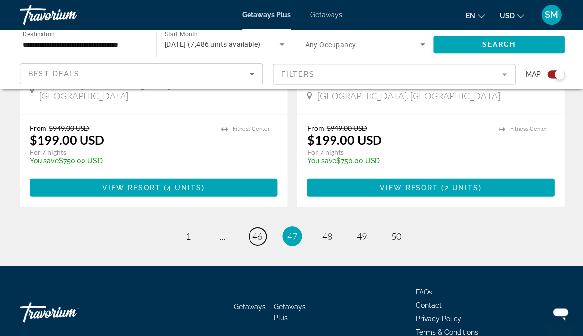
click at [253, 227] on link "page 46" at bounding box center [256, 235] width 17 height 17
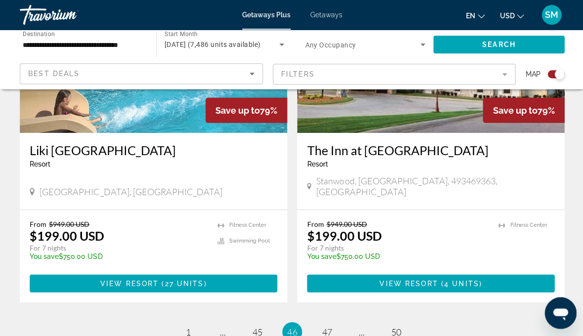
scroll to position [2176, 0]
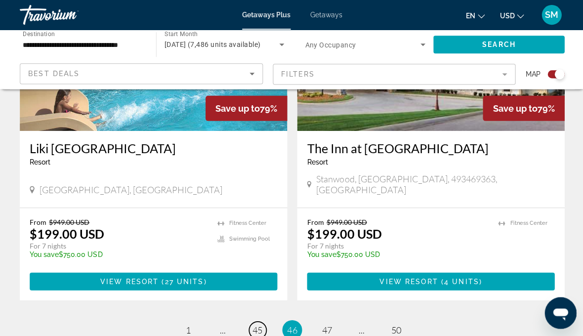
click at [260, 320] on link "page 45" at bounding box center [256, 328] width 17 height 17
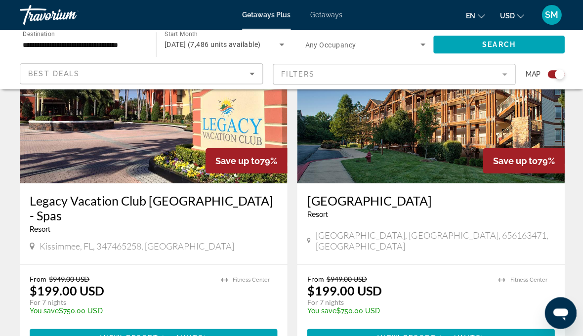
scroll to position [2165, 0]
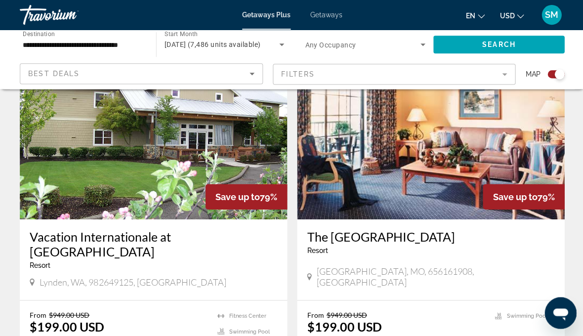
scroll to position [2127, 0]
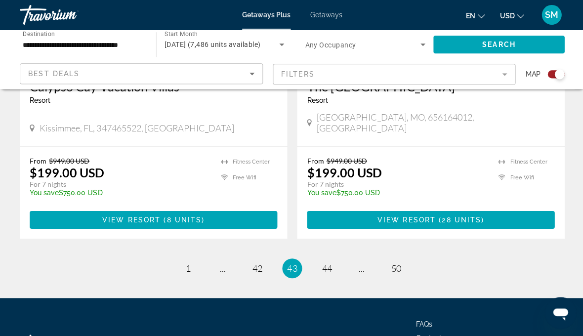
scroll to position [2284, 0]
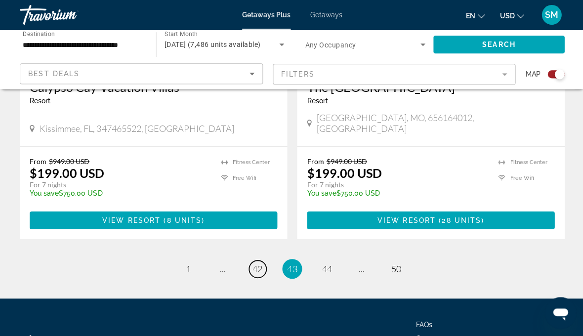
click at [255, 263] on span "42" at bounding box center [257, 268] width 10 height 11
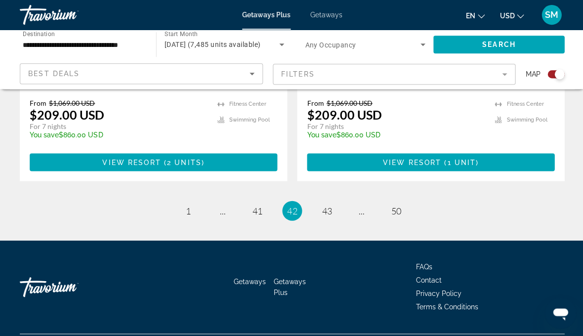
scroll to position [2270, 0]
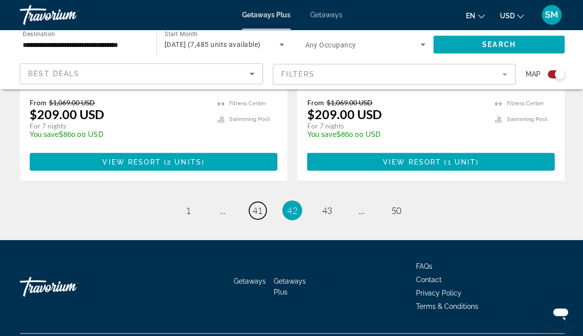
click at [254, 204] on span "41" at bounding box center [257, 209] width 10 height 11
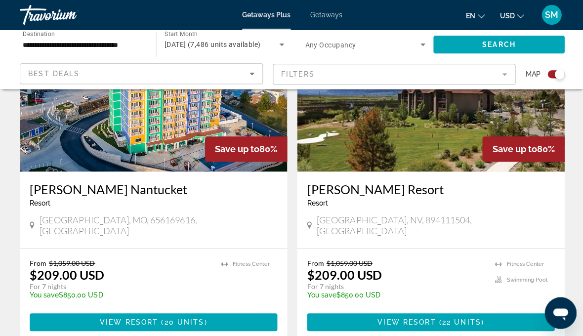
scroll to position [2253, 0]
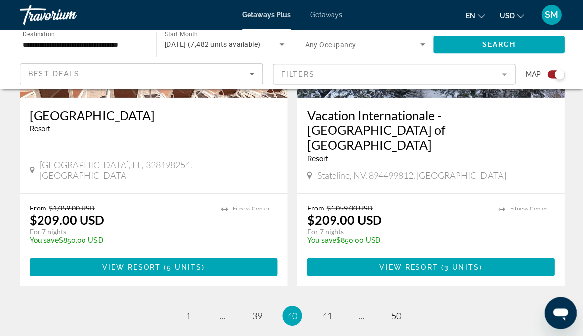
scroll to position [2206, 0]
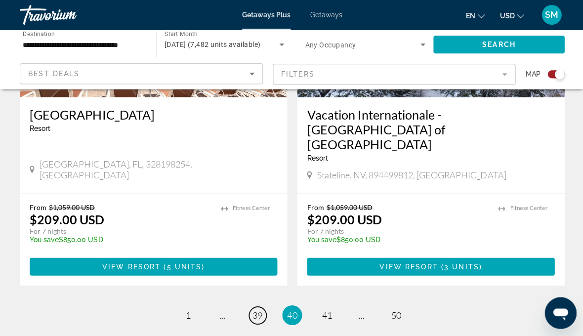
click at [258, 306] on link "page 39" at bounding box center [256, 314] width 17 height 17
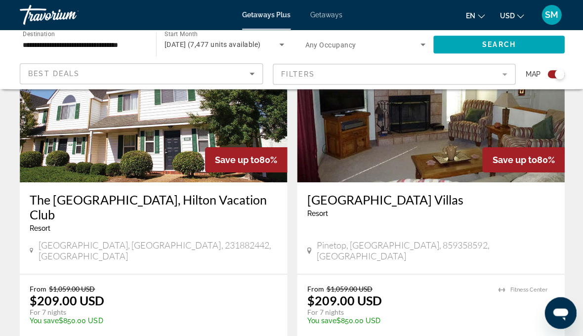
scroll to position [2162, 0]
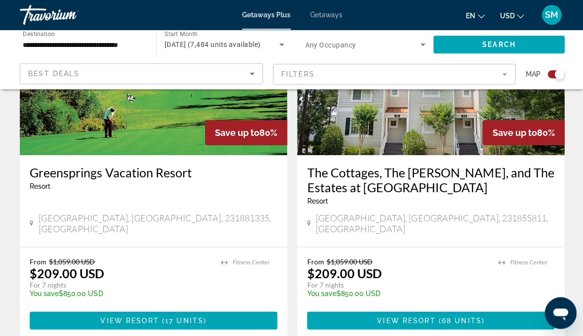
scroll to position [2163, 0]
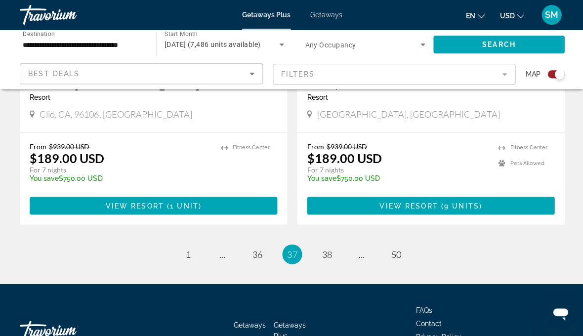
scroll to position [2227, 0]
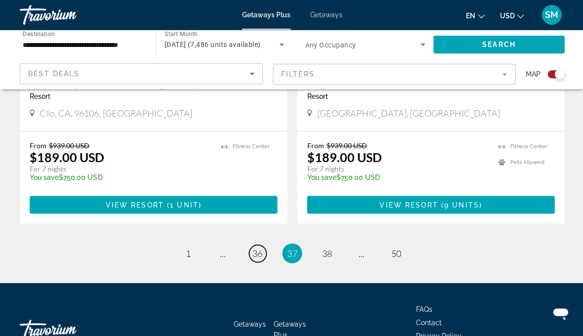
click at [256, 261] on link "page 36" at bounding box center [256, 252] width 17 height 17
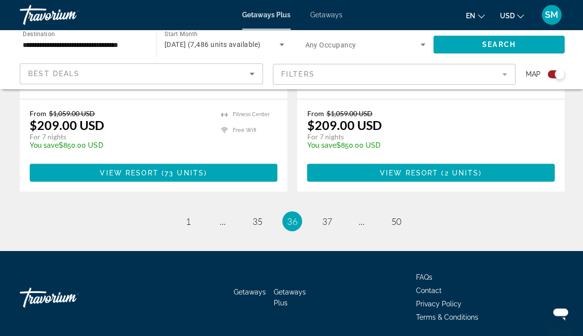
scroll to position [2311, 0]
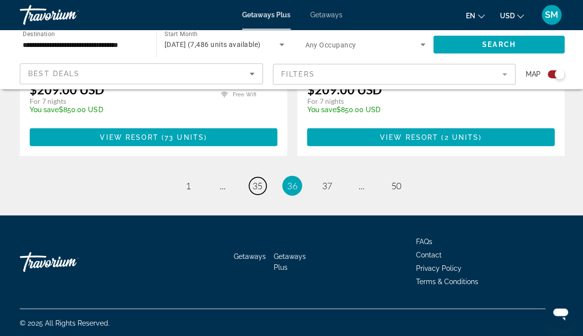
click at [248, 177] on link "page 35" at bounding box center [256, 185] width 17 height 17
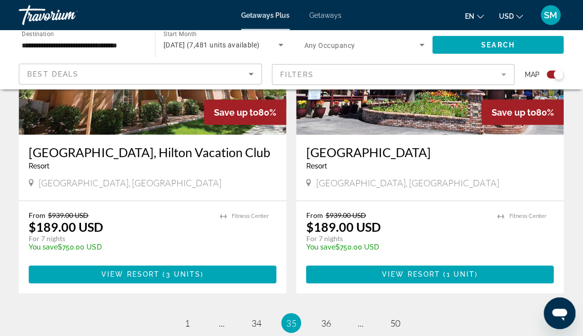
scroll to position [2149, 0]
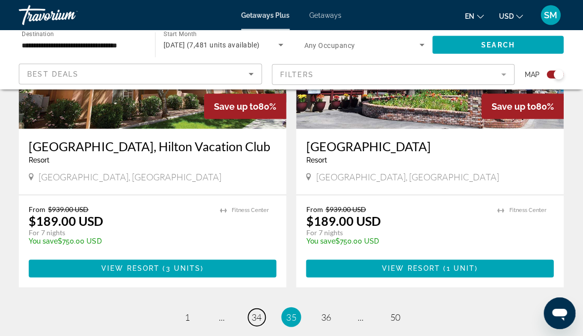
click at [256, 311] on span "34" at bounding box center [257, 316] width 10 height 11
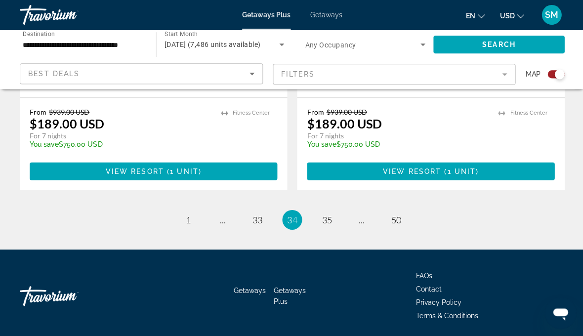
scroll to position [2284, 0]
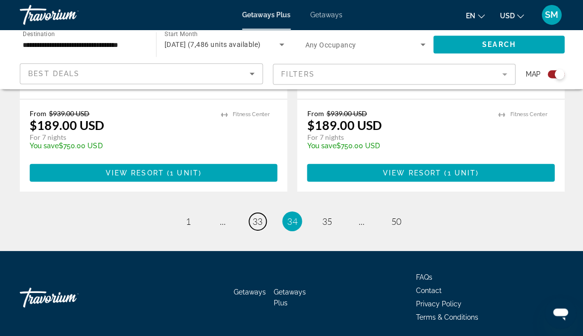
click at [258, 212] on link "page 33" at bounding box center [256, 220] width 17 height 17
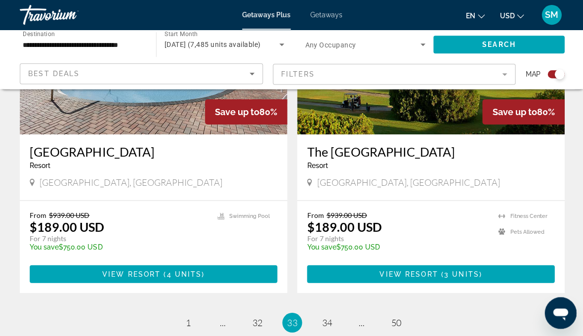
scroll to position [2210, 0]
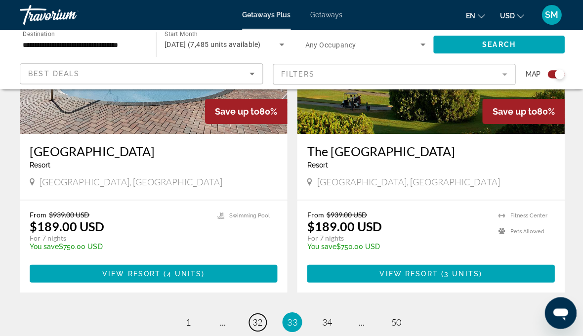
click at [255, 315] on span "32" at bounding box center [257, 320] width 10 height 11
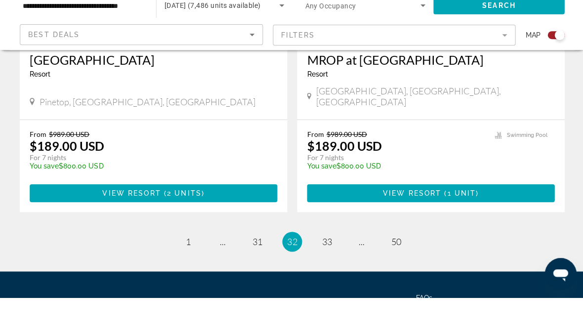
scroll to position [2311, 0]
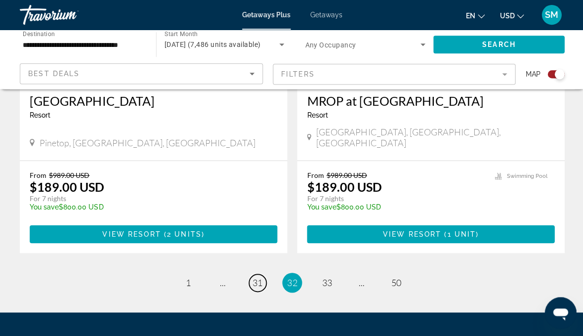
click at [254, 276] on span "31" at bounding box center [257, 281] width 10 height 11
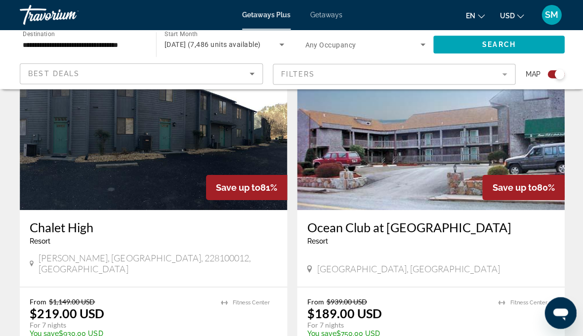
scroll to position [2143, 0]
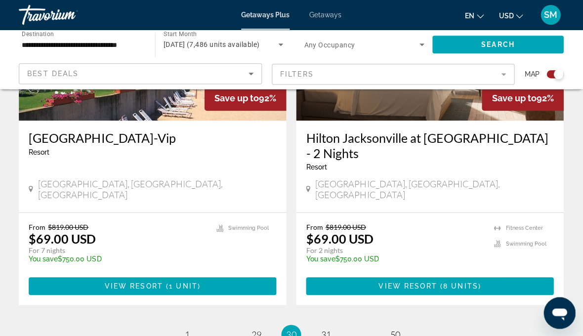
scroll to position [2313, 0]
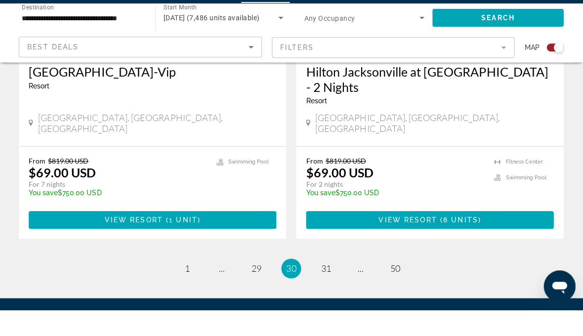
click at [244, 284] on ul "30 / 50 page 1 page ... page 29 You're on page 30 page 31 page ... page 50" at bounding box center [291, 294] width 543 height 20
click at [256, 289] on span "29" at bounding box center [257, 294] width 10 height 11
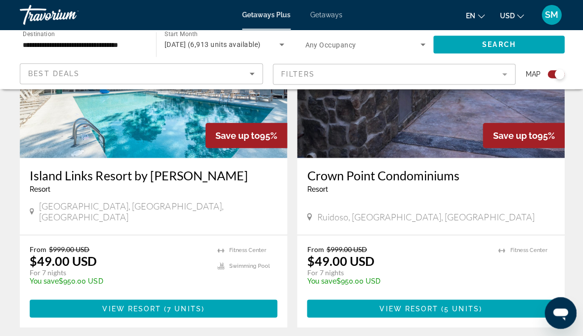
scroll to position [777, 0]
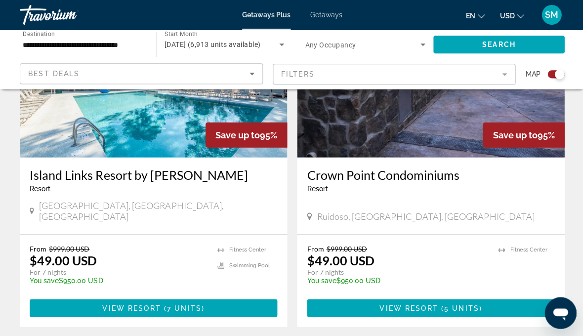
click at [486, 295] on span "Main content" at bounding box center [429, 307] width 247 height 24
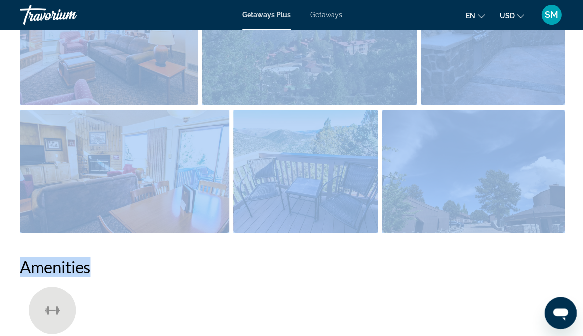
scroll to position [723, 0]
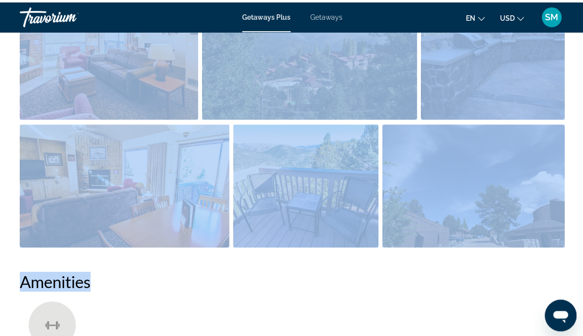
click at [106, 60] on img "Open full-screen image slider" at bounding box center [109, 56] width 178 height 122
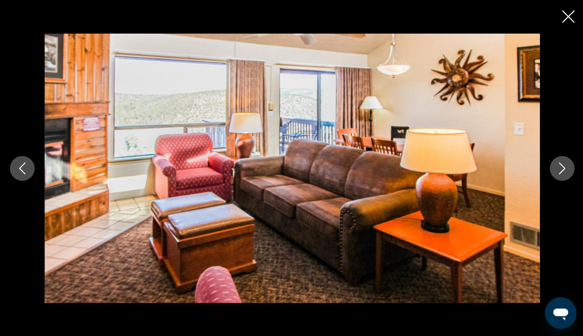
click at [559, 167] on icon "Next image" at bounding box center [560, 168] width 12 height 12
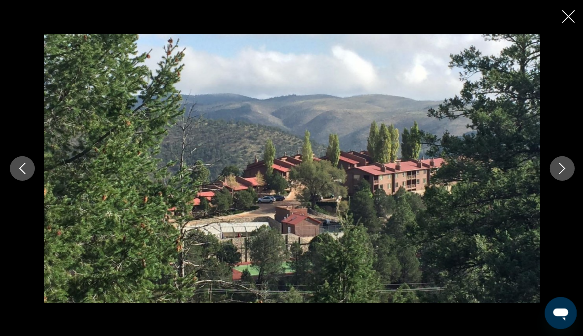
click at [565, 166] on icon "Next image" at bounding box center [560, 168] width 12 height 12
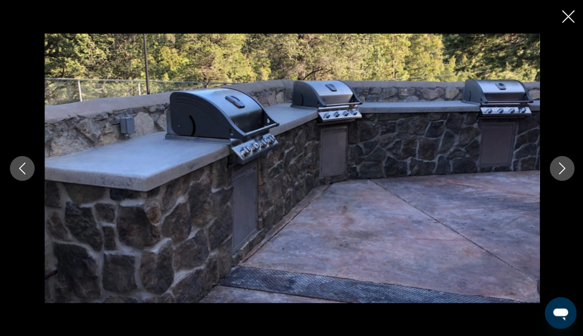
click at [564, 166] on icon "Next image" at bounding box center [560, 168] width 12 height 12
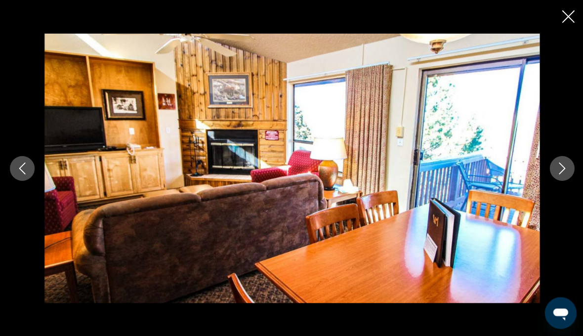
click at [567, 167] on button "Next image" at bounding box center [560, 168] width 25 height 25
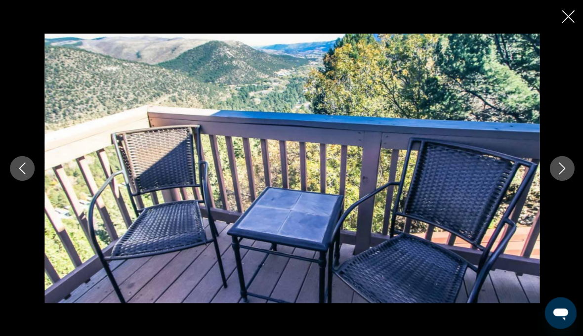
click at [569, 163] on button "Next image" at bounding box center [560, 168] width 25 height 25
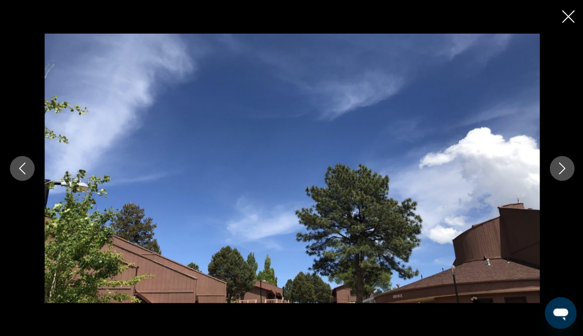
click at [569, 160] on button "Next image" at bounding box center [560, 168] width 25 height 25
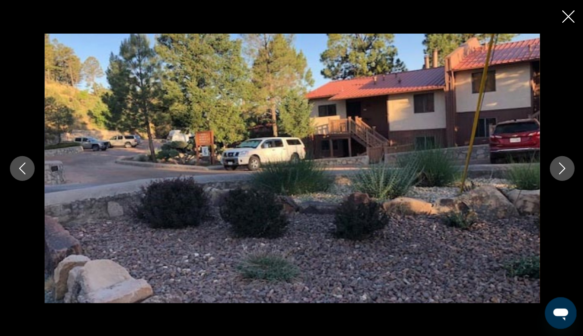
click at [566, 166] on button "Next image" at bounding box center [560, 168] width 25 height 25
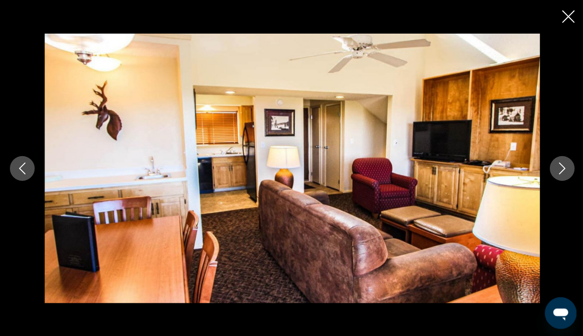
click at [565, 163] on icon "Next image" at bounding box center [560, 168] width 12 height 12
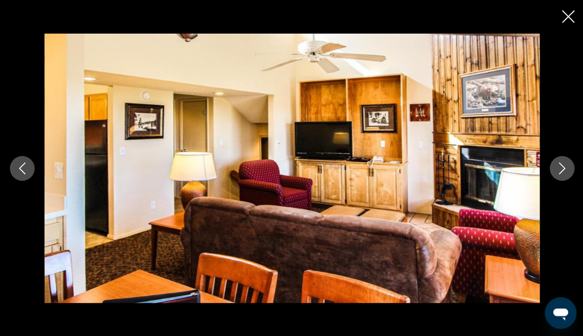
click at [575, 161] on div "prev next" at bounding box center [291, 168] width 583 height 269
click at [554, 170] on button "Next image" at bounding box center [560, 168] width 25 height 25
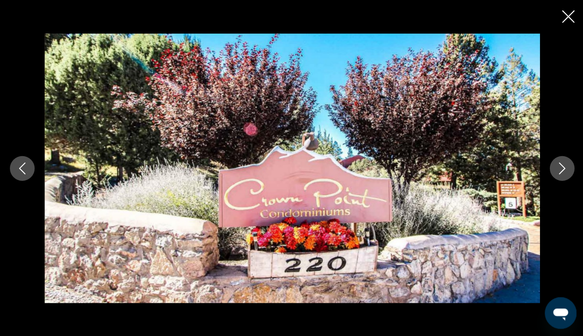
click at [561, 169] on icon "Next image" at bounding box center [560, 168] width 12 height 12
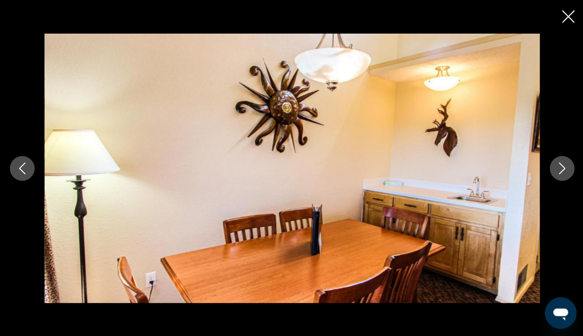
click at [557, 175] on button "Next image" at bounding box center [560, 168] width 25 height 25
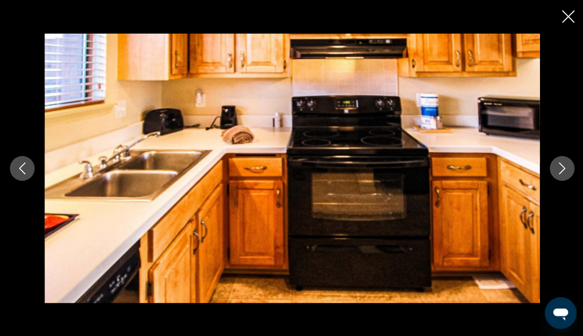
click at [559, 172] on icon "Next image" at bounding box center [560, 168] width 12 height 12
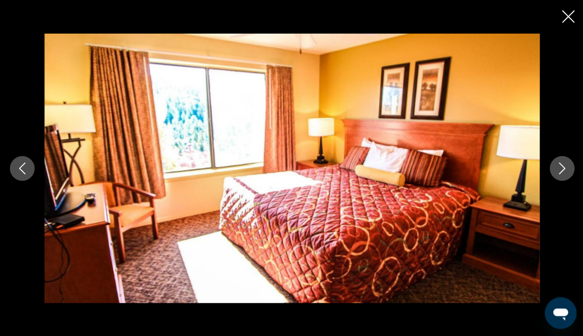
click at [562, 164] on icon "Next image" at bounding box center [560, 168] width 12 height 12
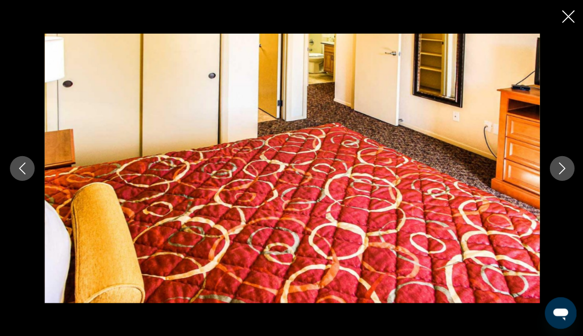
click at [562, 173] on icon "Next image" at bounding box center [560, 168] width 12 height 12
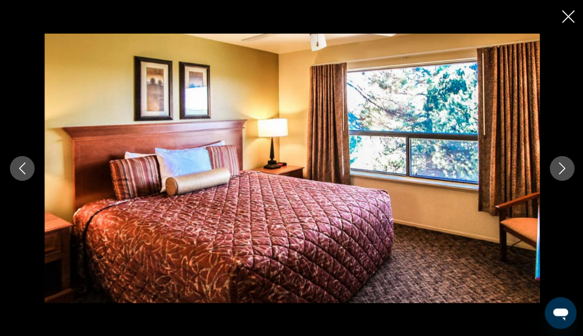
click at [567, 175] on button "Next image" at bounding box center [560, 168] width 25 height 25
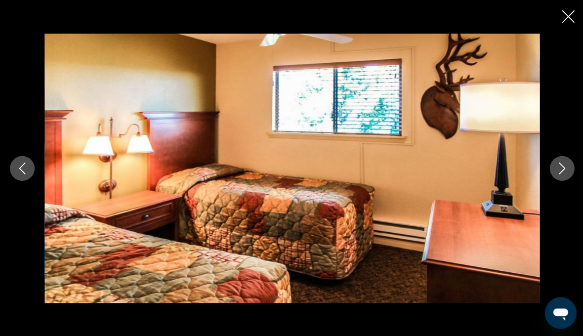
click at [565, 173] on icon "Next image" at bounding box center [560, 168] width 12 height 12
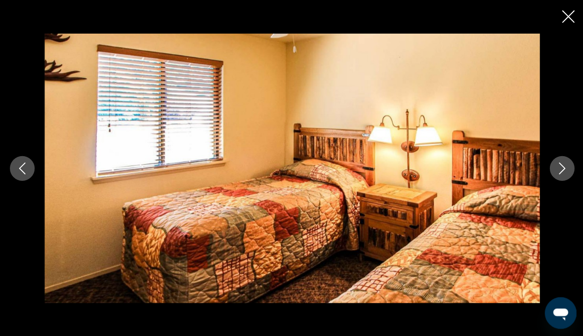
click at [571, 171] on button "Next image" at bounding box center [560, 168] width 25 height 25
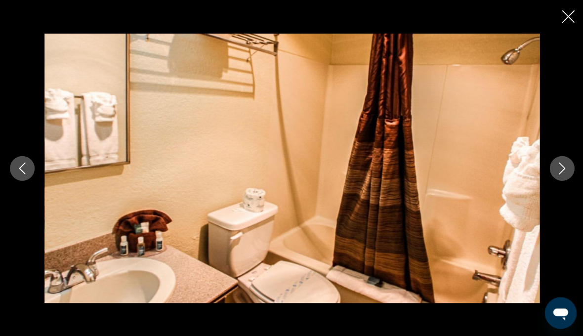
click at [566, 173] on button "Next image" at bounding box center [560, 168] width 25 height 25
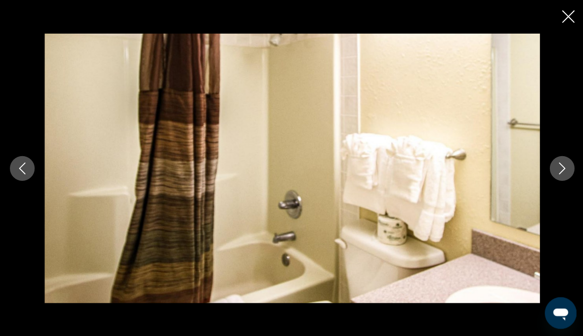
click at [570, 173] on button "Next image" at bounding box center [560, 168] width 25 height 25
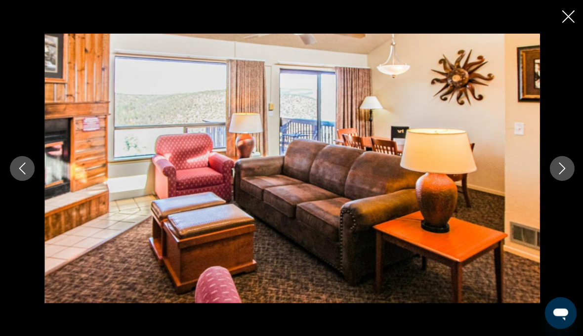
click at [568, 168] on button "Next image" at bounding box center [560, 168] width 25 height 25
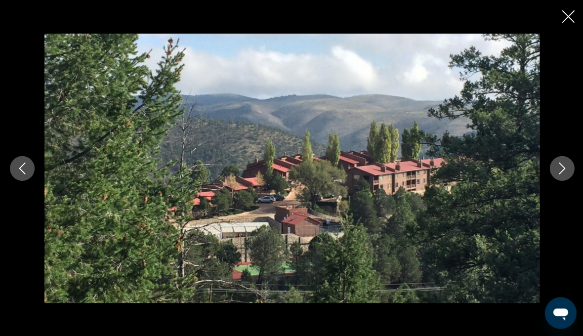
click at [566, 7] on div "prev next" at bounding box center [291, 168] width 583 height 336
click at [560, 16] on div "prev next" at bounding box center [291, 168] width 583 height 336
click at [564, 11] on icon "Close slideshow" at bounding box center [566, 16] width 12 height 12
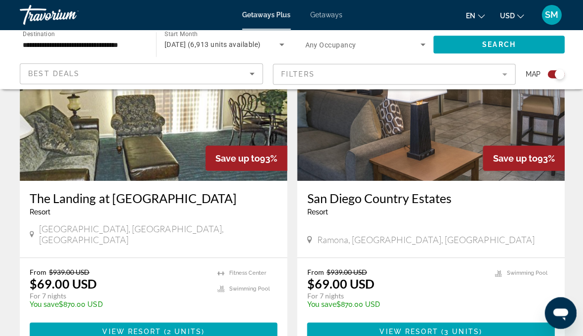
scroll to position [2130, 0]
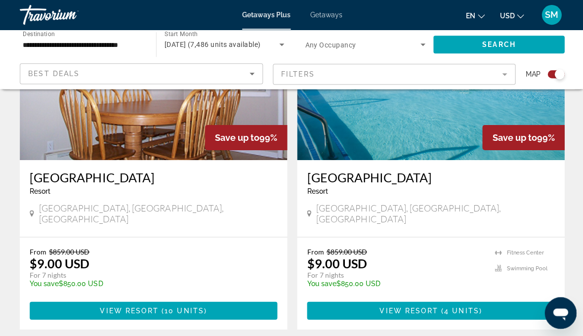
scroll to position [2181, 0]
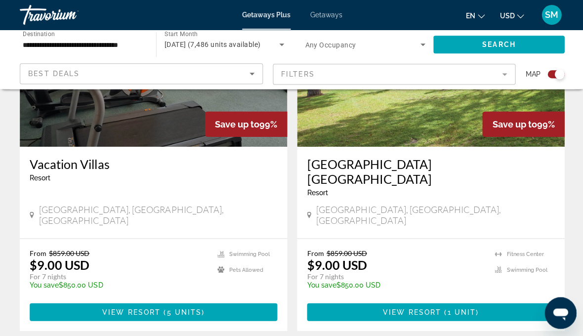
scroll to position [2170, 0]
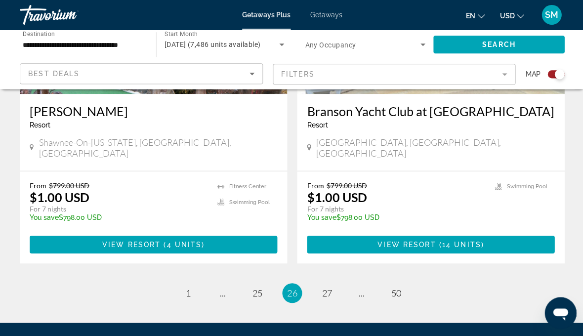
scroll to position [2284, 0]
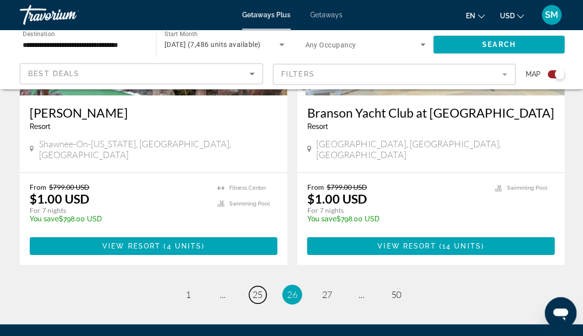
click at [253, 285] on link "page 25" at bounding box center [256, 293] width 17 height 17
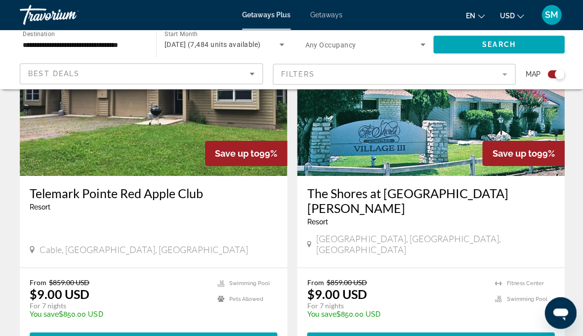
scroll to position [2160, 0]
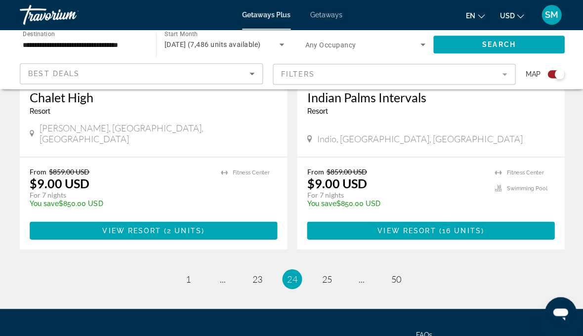
scroll to position [2257, 0]
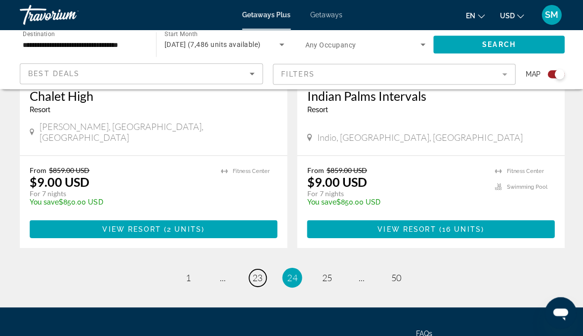
click at [248, 269] on link "page 23" at bounding box center [256, 277] width 17 height 17
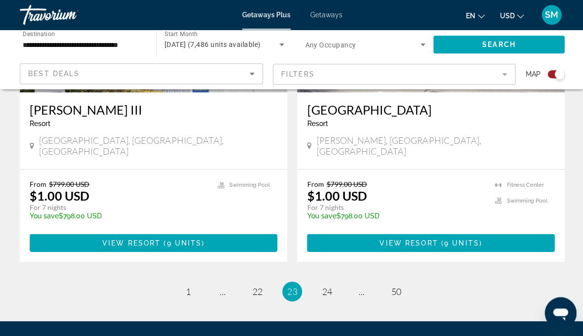
scroll to position [2257, 0]
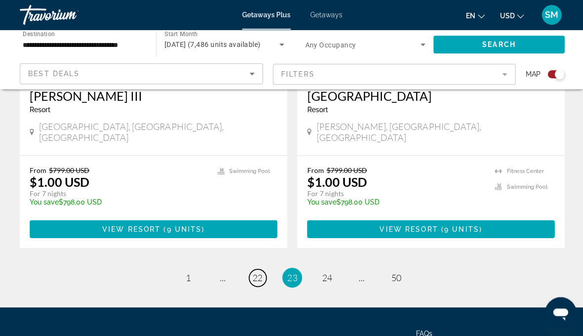
click at [258, 269] on link "page 22" at bounding box center [256, 277] width 17 height 17
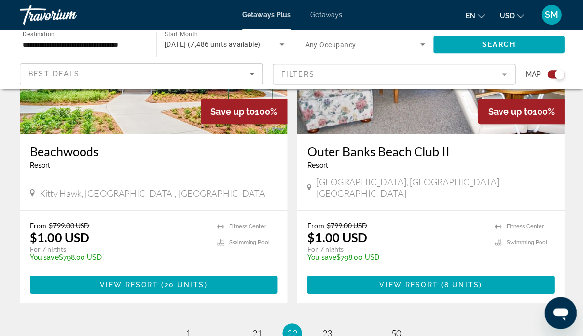
scroll to position [2232, 0]
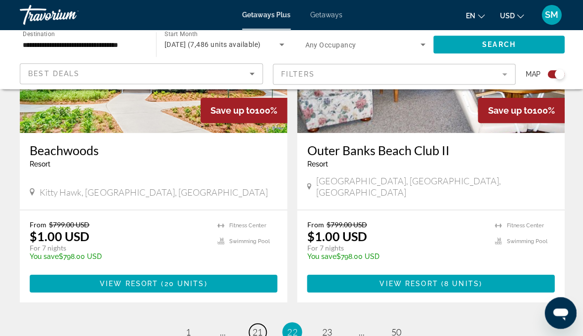
click at [258, 326] on span "21" at bounding box center [257, 331] width 10 height 11
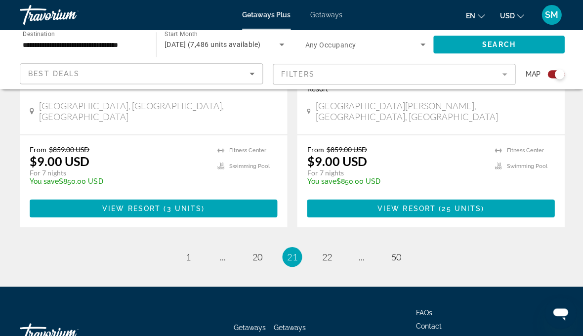
scroll to position [2323, 0]
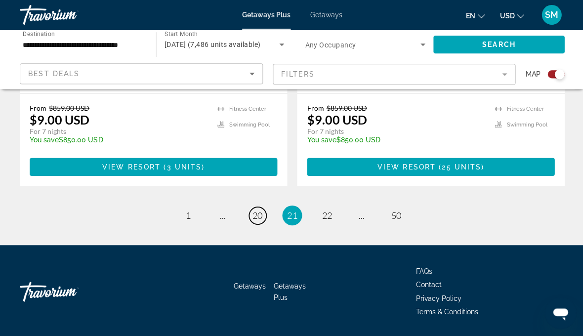
click at [255, 206] on link "page 20" at bounding box center [256, 214] width 17 height 17
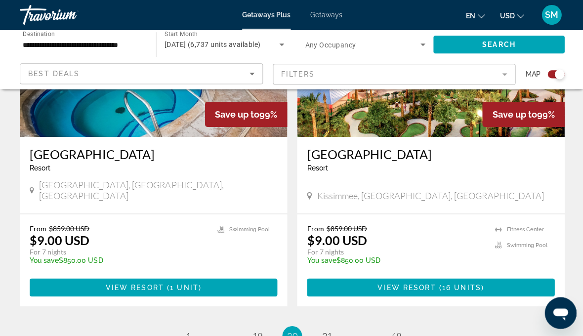
scroll to position [2212, 0]
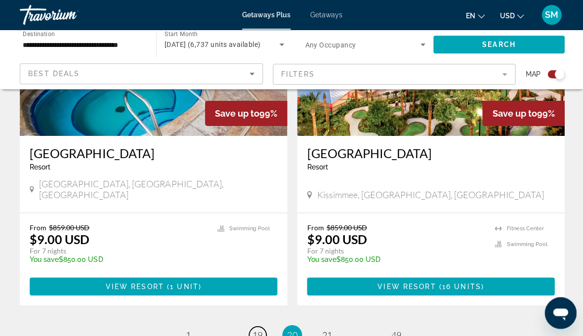
click at [258, 328] on span "19" at bounding box center [257, 333] width 10 height 11
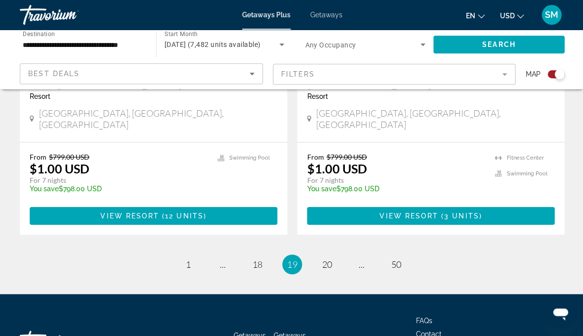
scroll to position [2299, 0]
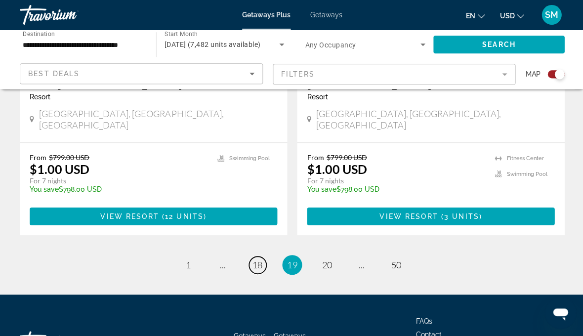
click at [256, 259] on span "18" at bounding box center [257, 264] width 10 height 11
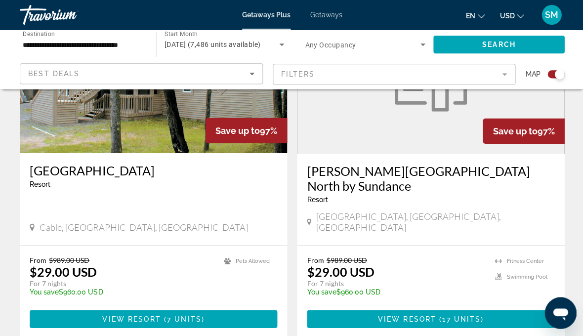
scroll to position [2176, 0]
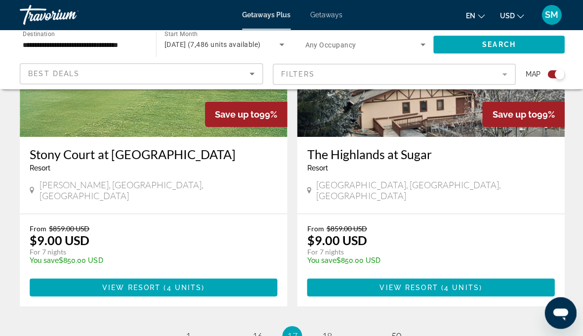
scroll to position [2209, 0]
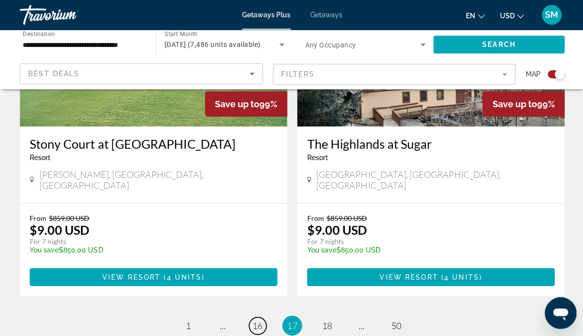
click at [254, 316] on link "page 16" at bounding box center [256, 324] width 17 height 17
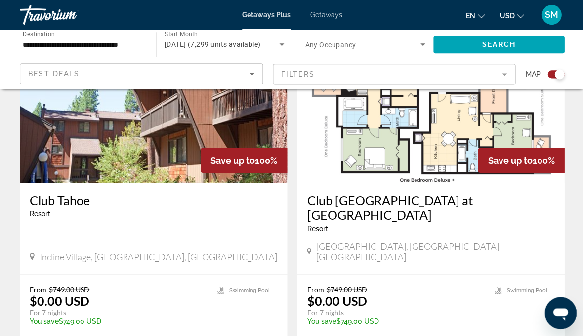
scroll to position [2184, 0]
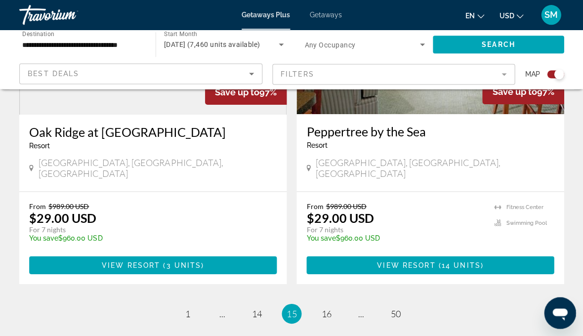
scroll to position [2221, 0]
click at [252, 308] on span "14" at bounding box center [257, 313] width 10 height 11
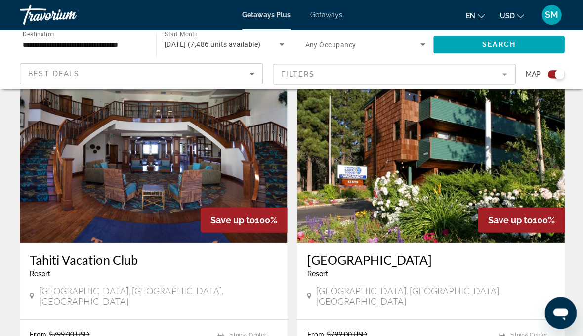
scroll to position [711, 0]
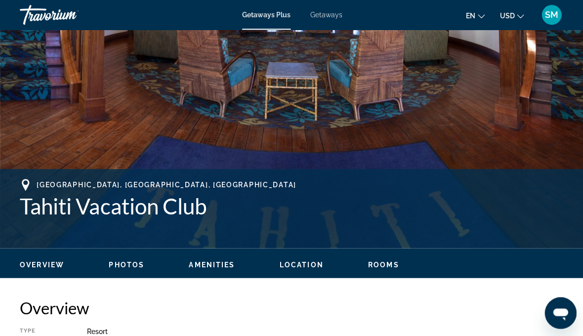
scroll to position [252, 0]
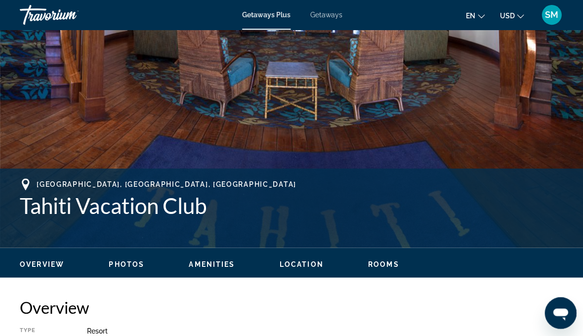
click at [127, 267] on span "Photos" at bounding box center [127, 263] width 36 height 8
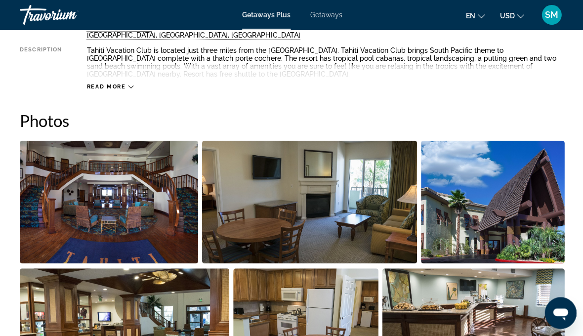
scroll to position [621, 0]
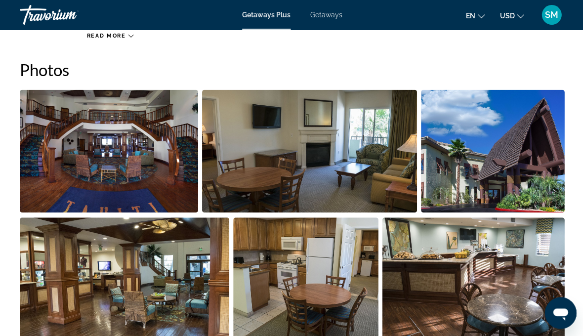
click at [129, 184] on img "Open full-screen image slider" at bounding box center [109, 150] width 178 height 122
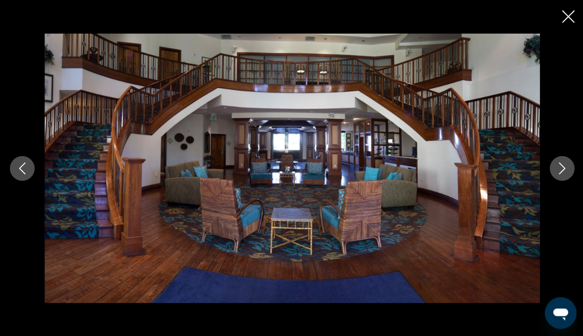
click at [558, 174] on icon "Next image" at bounding box center [560, 168] width 6 height 12
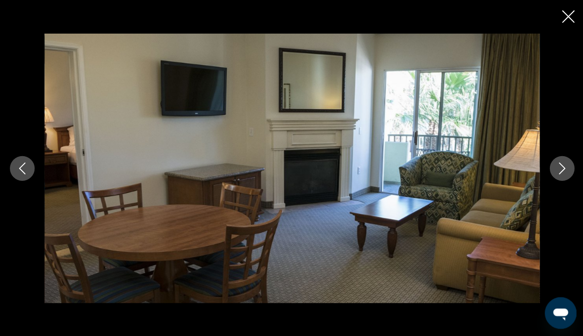
click at [563, 174] on icon "Next image" at bounding box center [560, 168] width 6 height 12
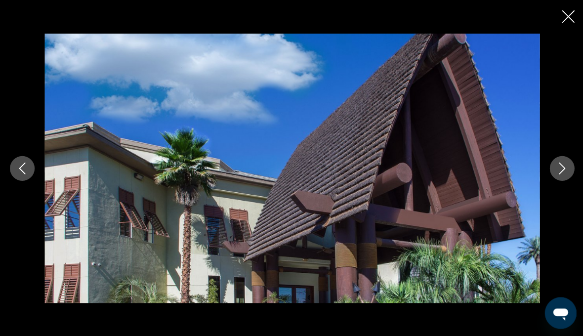
click at [567, 180] on button "Next image" at bounding box center [560, 168] width 25 height 25
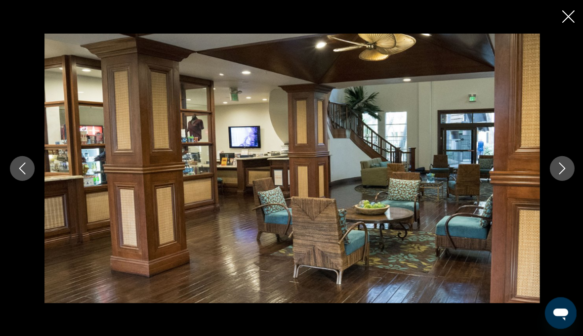
click at [559, 174] on icon "Next image" at bounding box center [560, 168] width 12 height 12
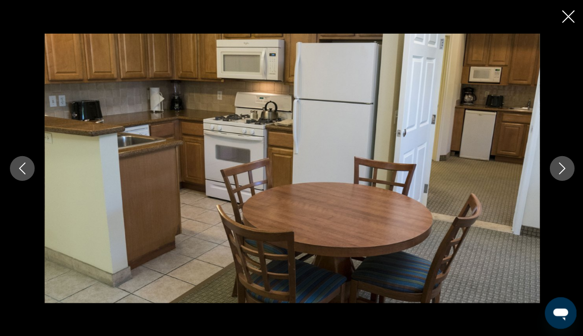
click at [564, 174] on icon "Next image" at bounding box center [560, 168] width 12 height 12
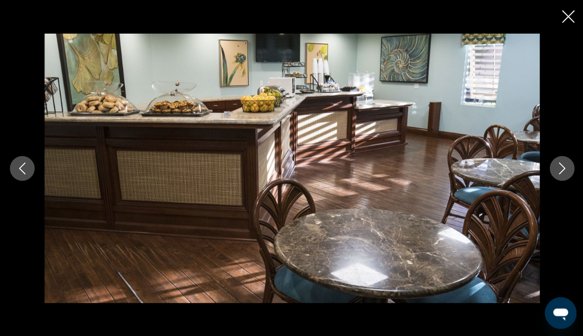
click at [565, 174] on icon "Next image" at bounding box center [560, 168] width 12 height 12
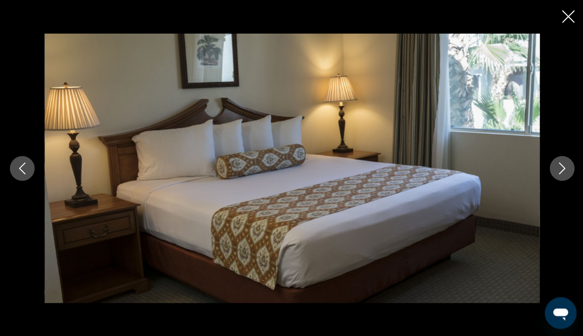
click at [561, 174] on icon "Next image" at bounding box center [560, 168] width 12 height 12
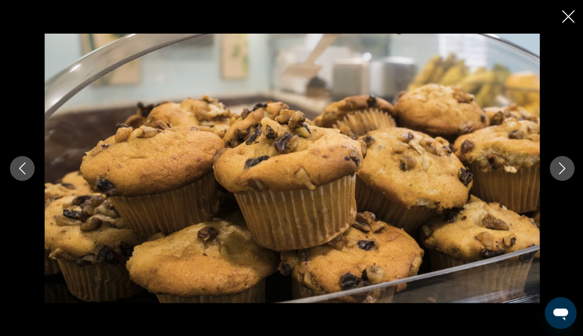
click at [559, 174] on icon "Next image" at bounding box center [560, 168] width 12 height 12
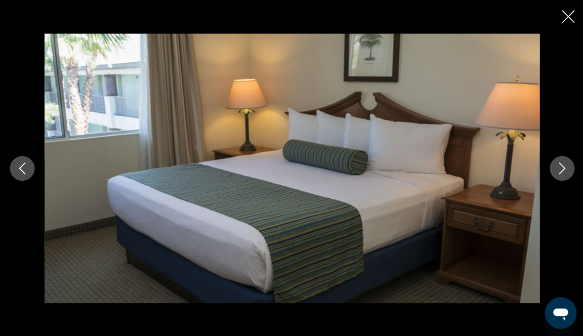
click at [559, 174] on icon "Next image" at bounding box center [560, 168] width 12 height 12
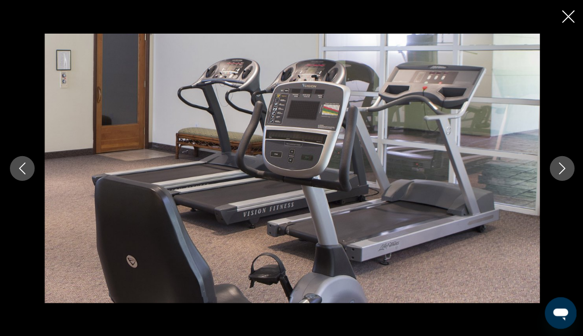
click at [557, 174] on icon "Next image" at bounding box center [560, 168] width 12 height 12
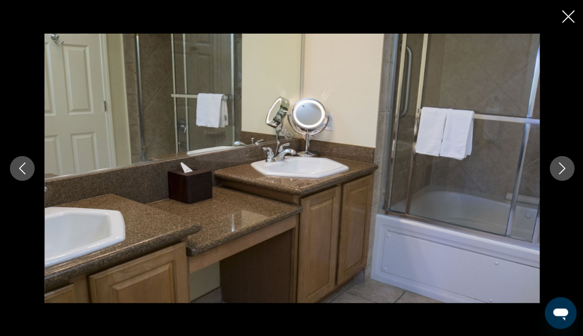
click at [561, 174] on icon "Next image" at bounding box center [560, 168] width 6 height 12
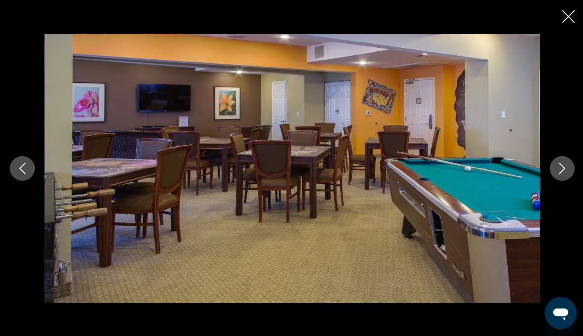
click at [563, 174] on icon "Next image" at bounding box center [560, 168] width 12 height 12
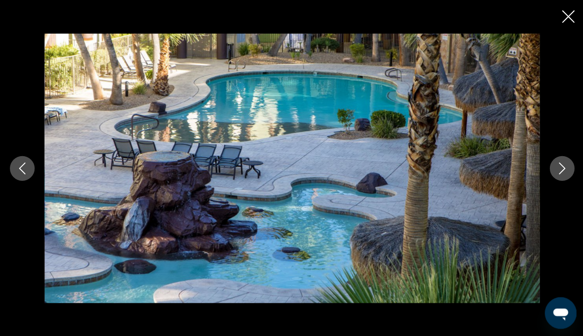
click at [561, 174] on icon "Next image" at bounding box center [560, 168] width 12 height 12
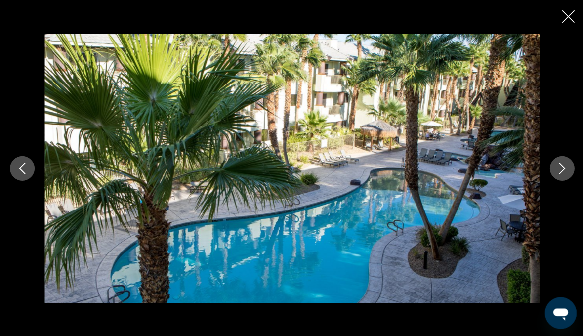
click at [564, 174] on icon "Next image" at bounding box center [560, 168] width 12 height 12
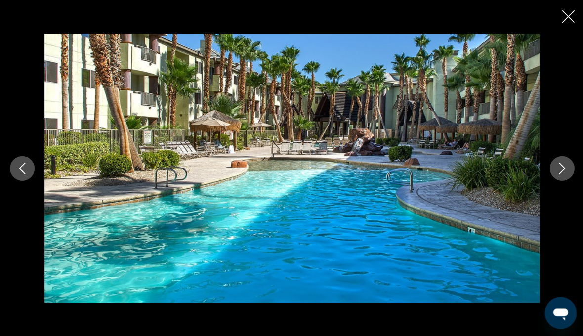
click at [562, 174] on icon "Next image" at bounding box center [560, 168] width 12 height 12
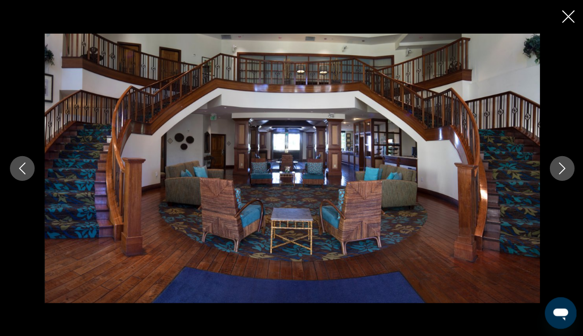
click at [567, 180] on button "Next image" at bounding box center [560, 168] width 25 height 25
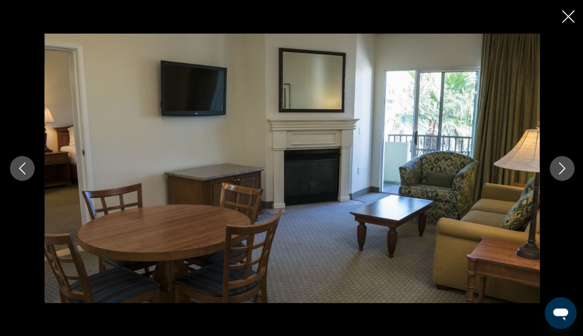
click at [563, 10] on icon "Close slideshow" at bounding box center [566, 16] width 12 height 12
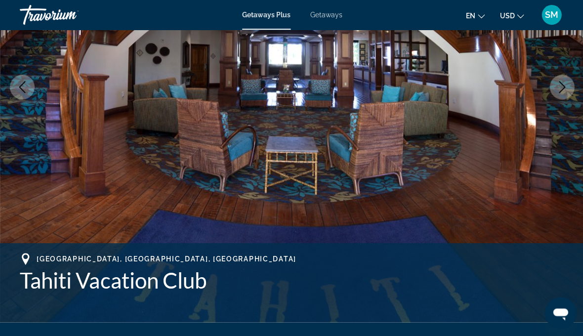
scroll to position [179, 0]
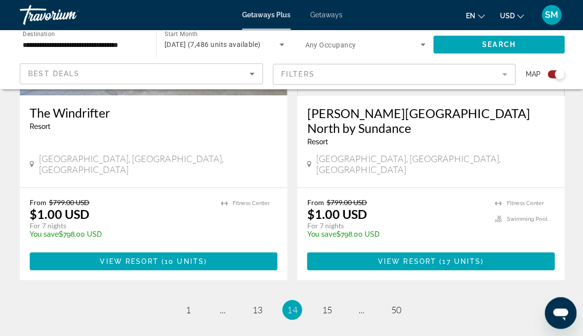
scroll to position [2240, 0]
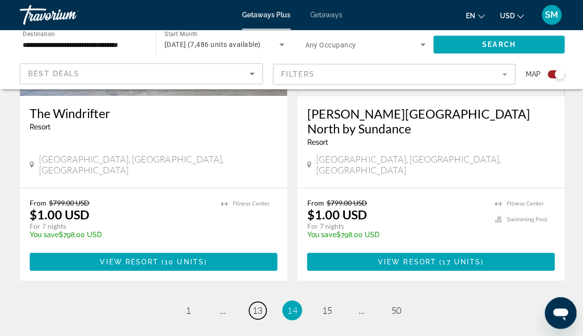
click at [253, 304] on span "13" at bounding box center [257, 309] width 10 height 11
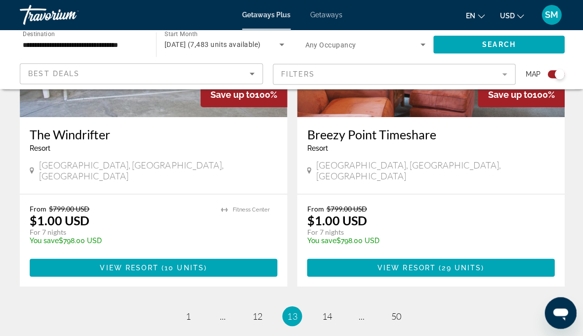
scroll to position [2225, 0]
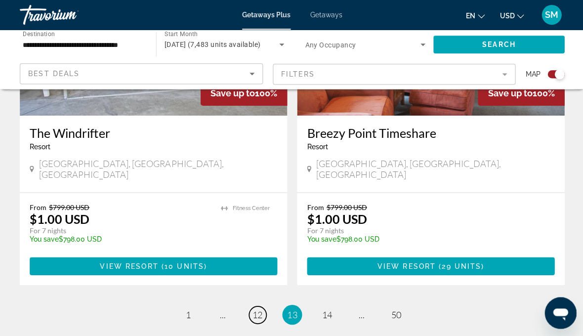
click at [258, 308] on span "12" at bounding box center [257, 313] width 10 height 11
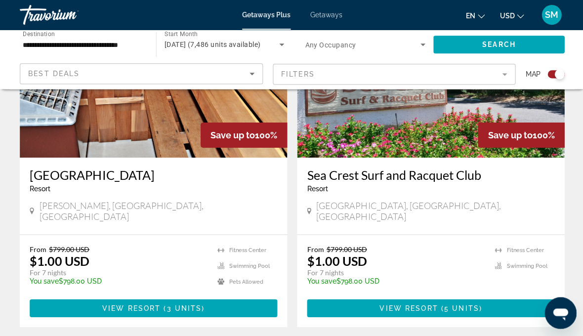
scroll to position [2183, 0]
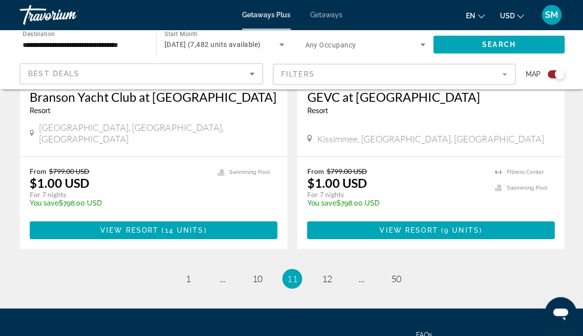
scroll to position [2284, 0]
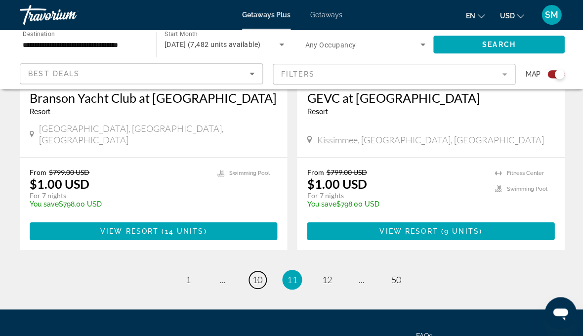
click at [252, 274] on span "10" at bounding box center [257, 279] width 10 height 11
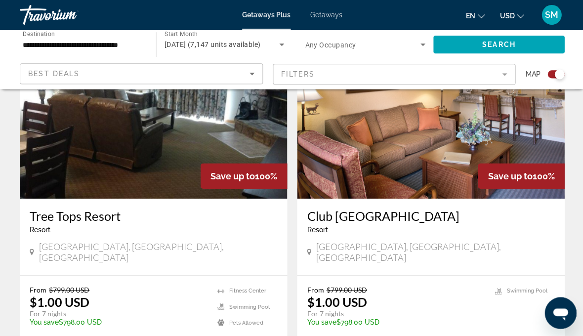
scroll to position [2130, 0]
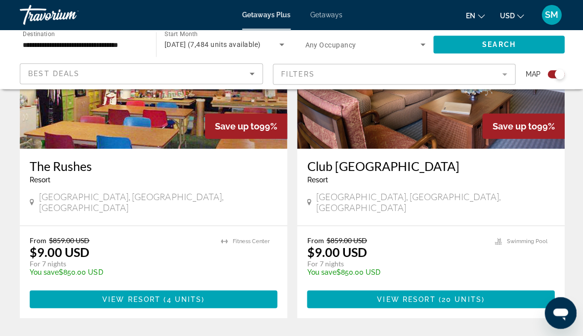
scroll to position [2187, 0]
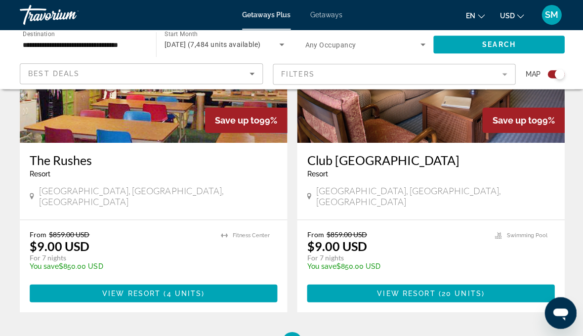
click at [244, 331] on ul "9 / 50 page 1 page ... page 8 You're on page 9 page 10 page ... page 50" at bounding box center [291, 341] width 543 height 20
click at [253, 332] on link "page 8" at bounding box center [256, 340] width 17 height 17
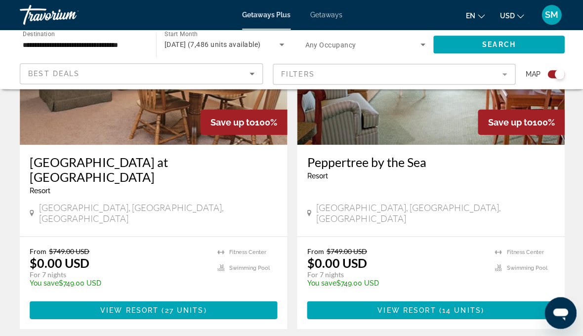
scroll to position [2177, 0]
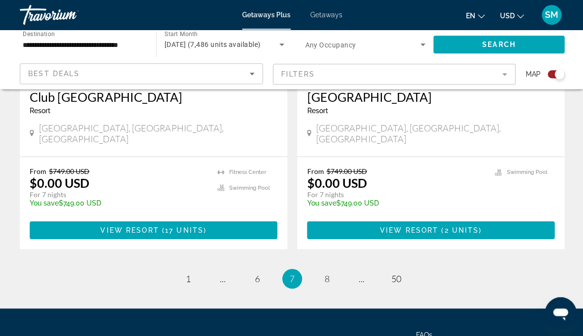
scroll to position [2299, 0]
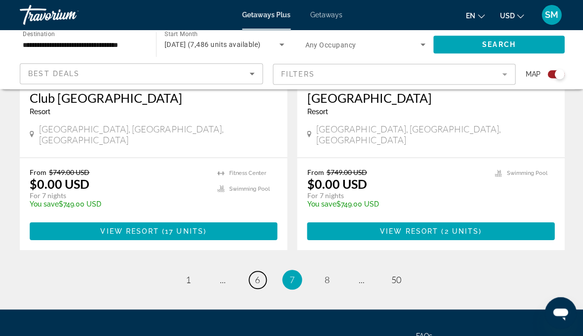
click at [256, 274] on span "6" at bounding box center [256, 279] width 5 height 11
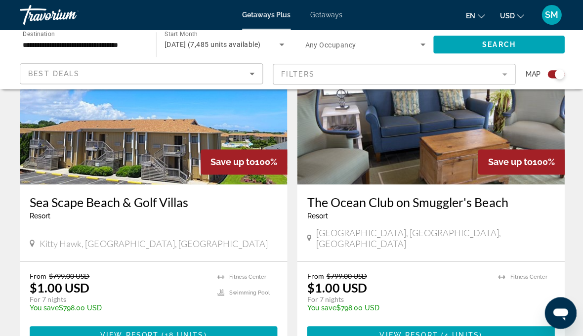
scroll to position [1476, 0]
